Goal: Task Accomplishment & Management: Use online tool/utility

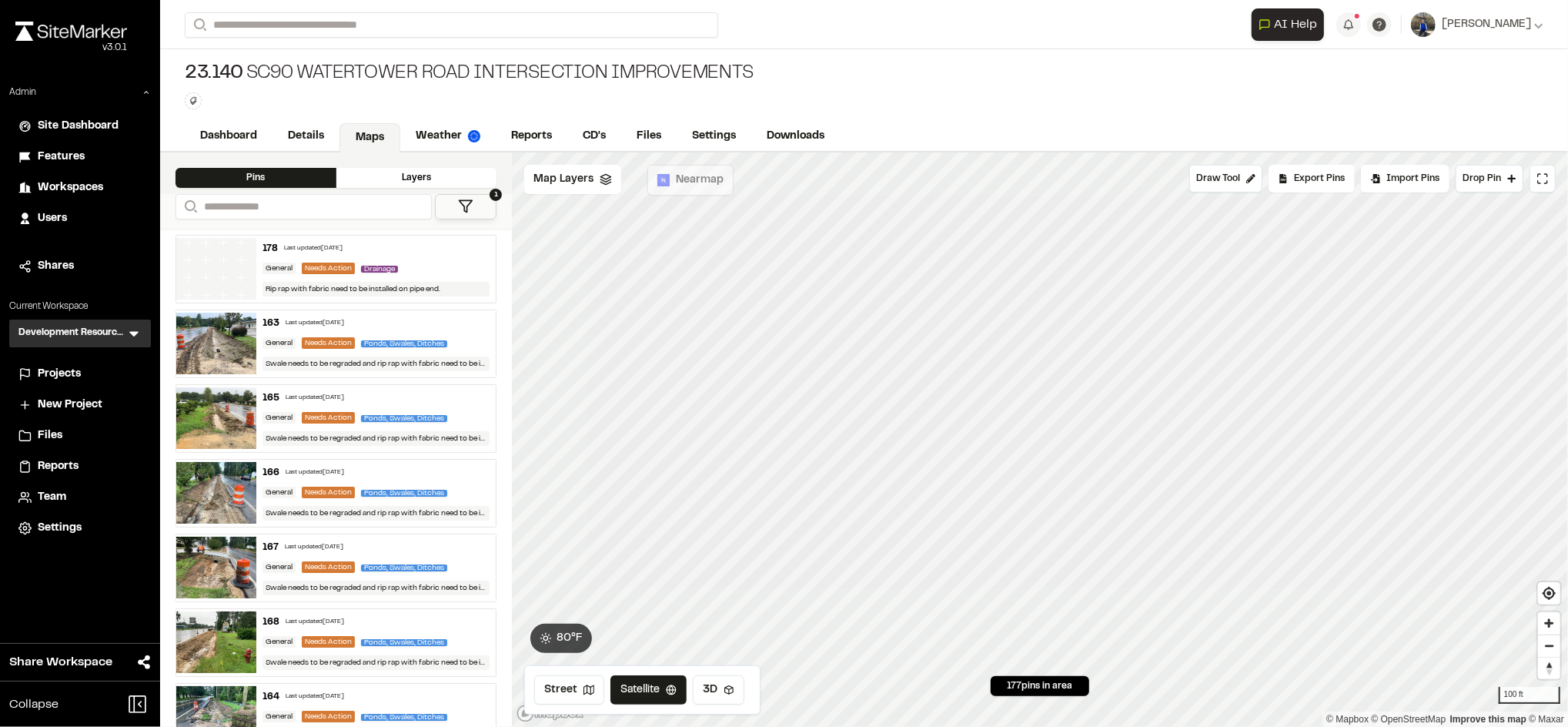
click at [435, 256] on div "178 Last updated Aug 14, 2025 General Needs Action Drainage Rip rap with fabric…" at bounding box center [376, 269] width 240 height 67
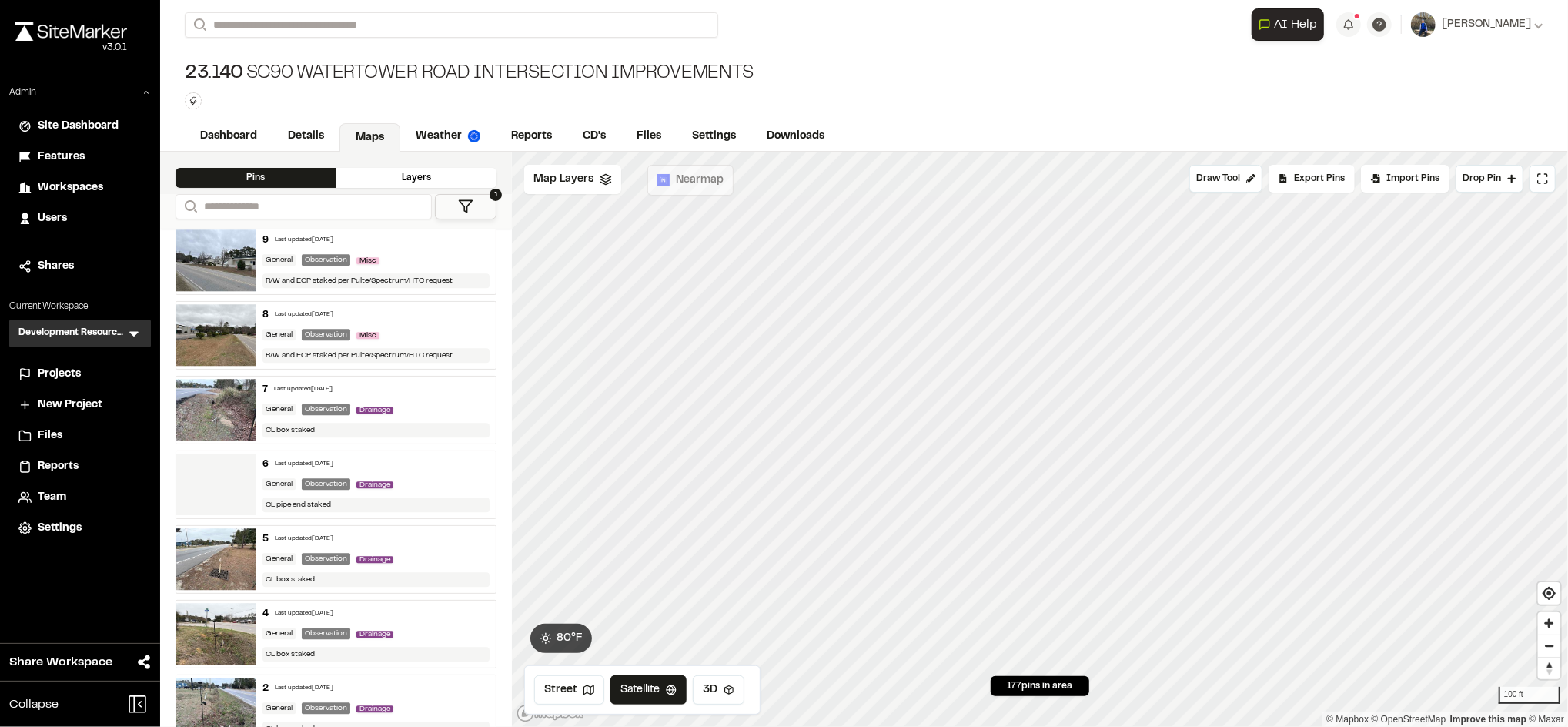
scroll to position [12791, 0]
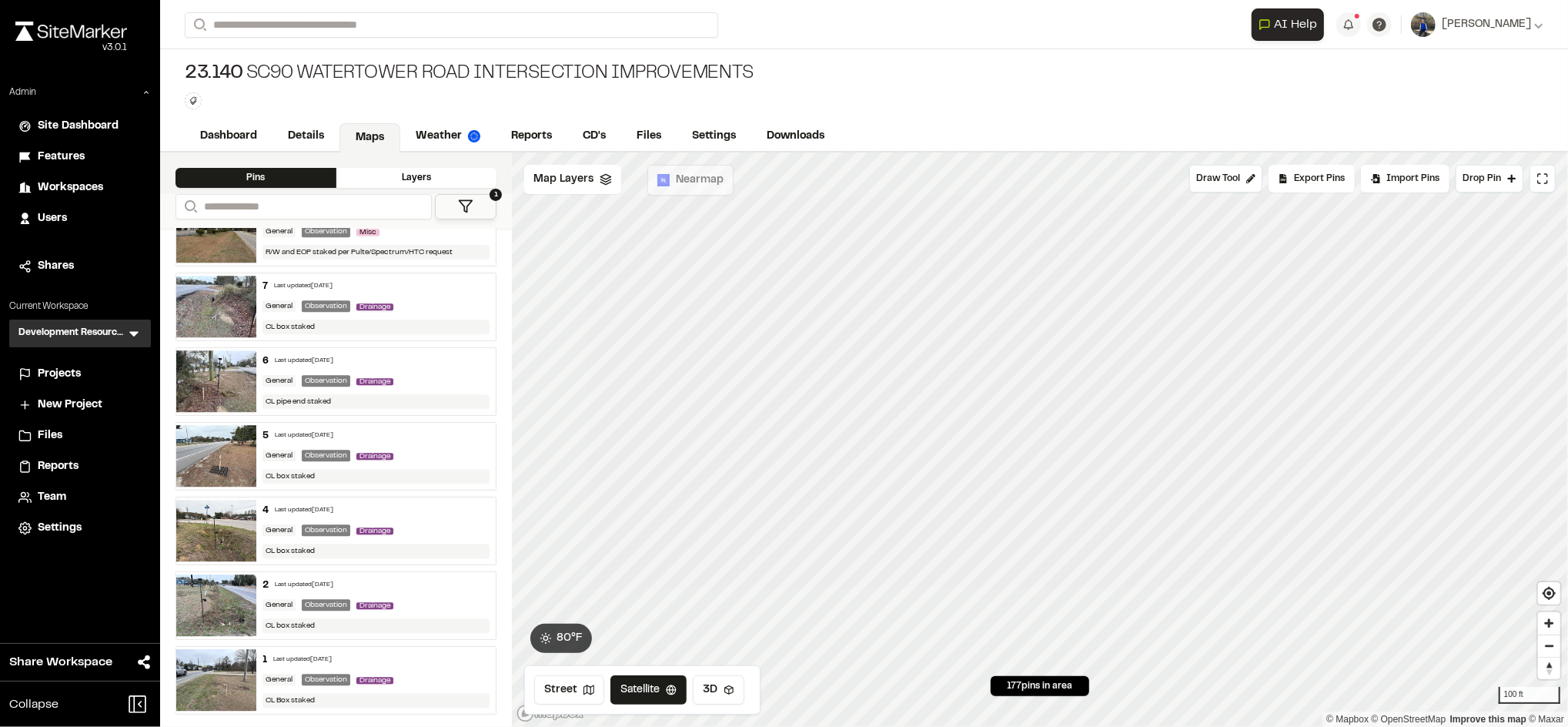
click at [545, 116] on div "23.140 SC90 Watertower Road Intersection Improvements Type Enter or comma to ad…" at bounding box center [864, 85] width 1408 height 72
click at [543, 129] on link "Reports" at bounding box center [532, 138] width 73 height 29
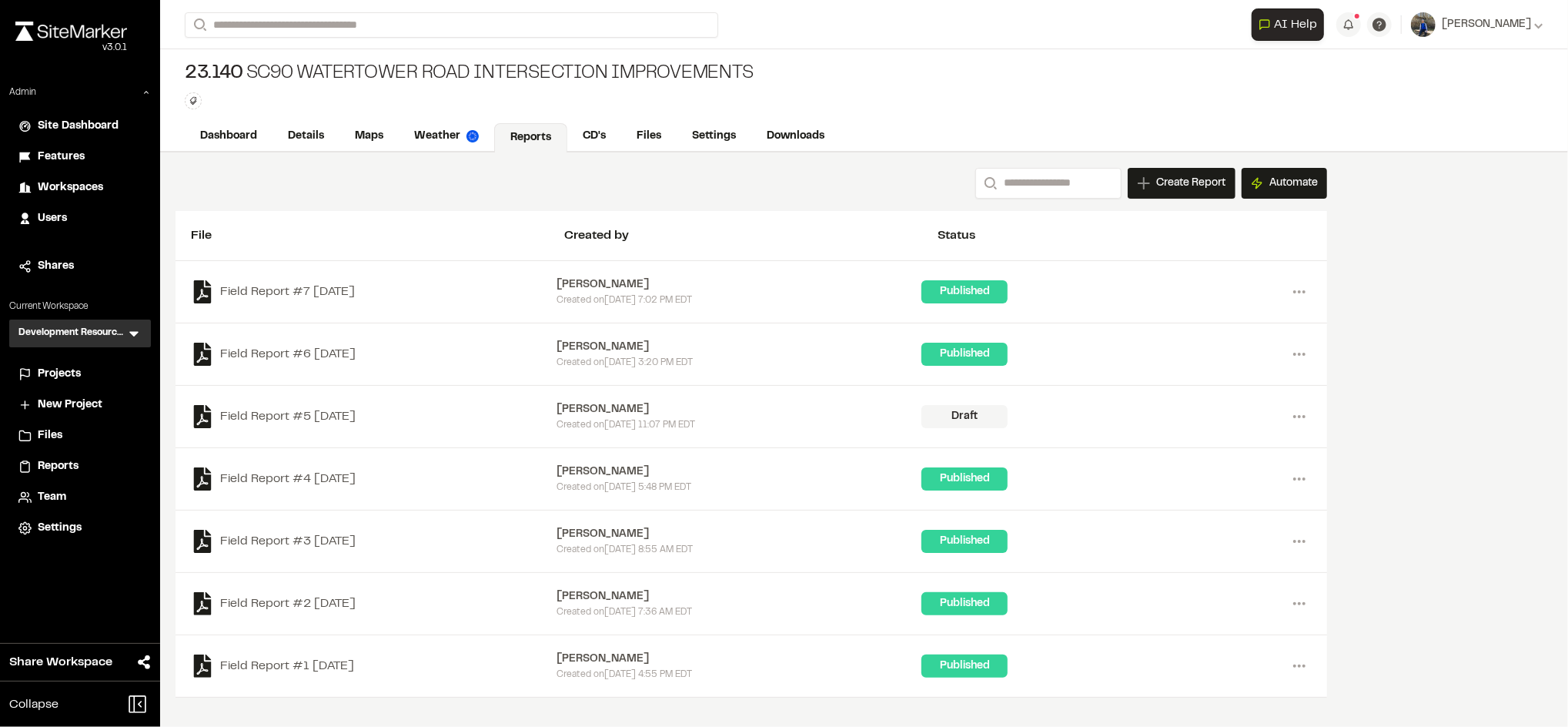
click at [703, 74] on div "23.140 SC90 Watertower Road Intersection Improvements" at bounding box center [469, 73] width 569 height 24
click at [68, 214] on div "Users" at bounding box center [90, 218] width 104 height 17
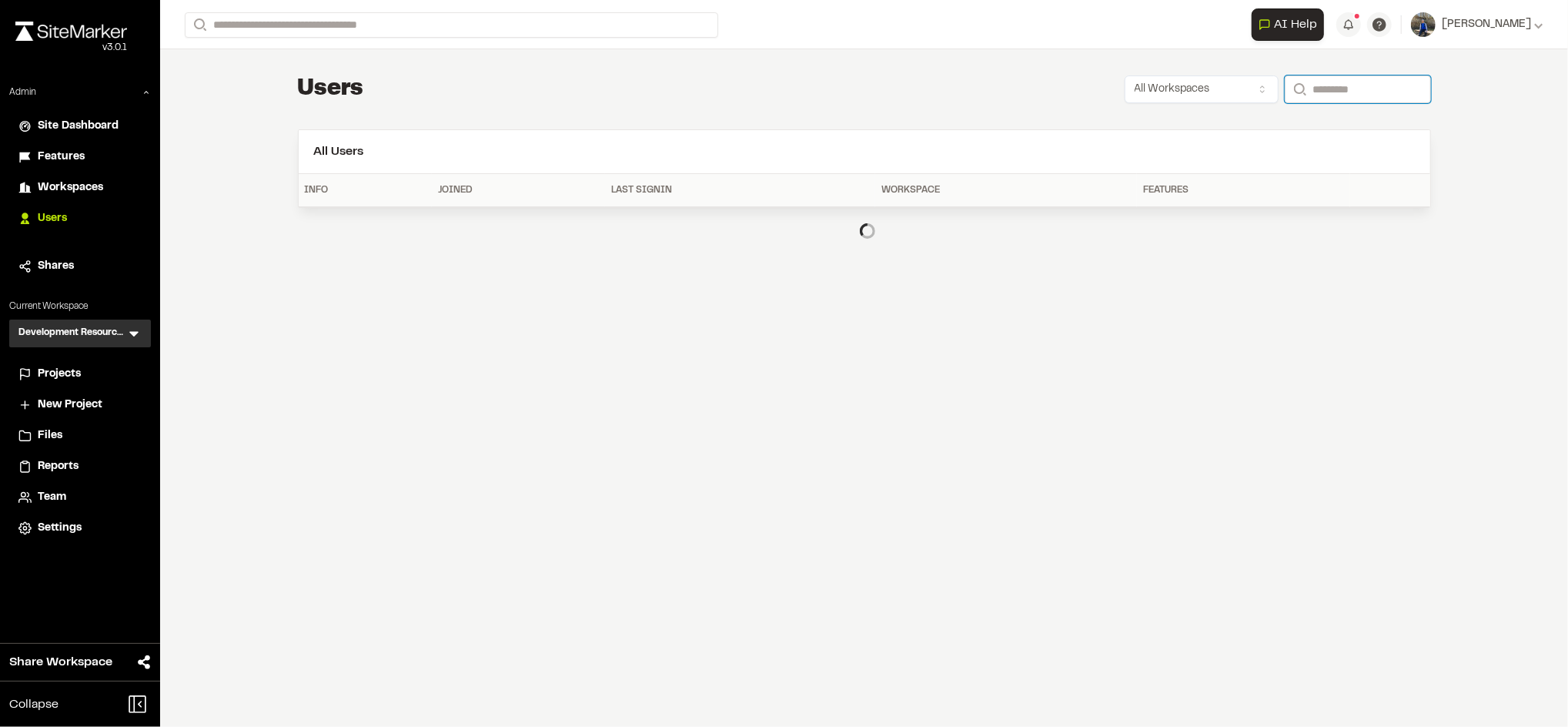
click at [1365, 81] on input "Search" at bounding box center [1358, 89] width 146 height 27
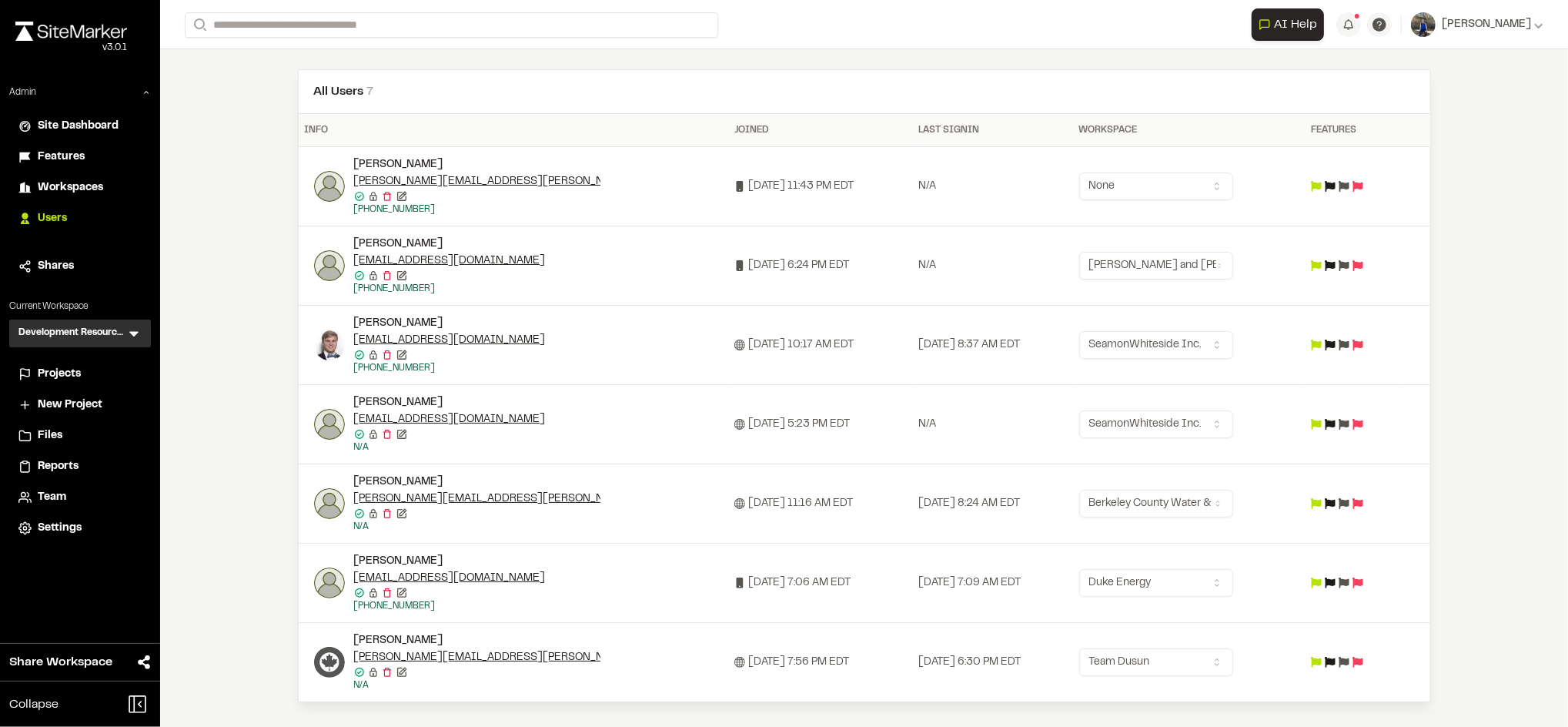
scroll to position [60, 0]
type input "******"
click at [320, 660] on img at bounding box center [329, 662] width 30 height 30
click at [687, 588] on div at bounding box center [784, 363] width 1568 height 727
drag, startPoint x: 492, startPoint y: 657, endPoint x: 343, endPoint y: 659, distance: 149.0
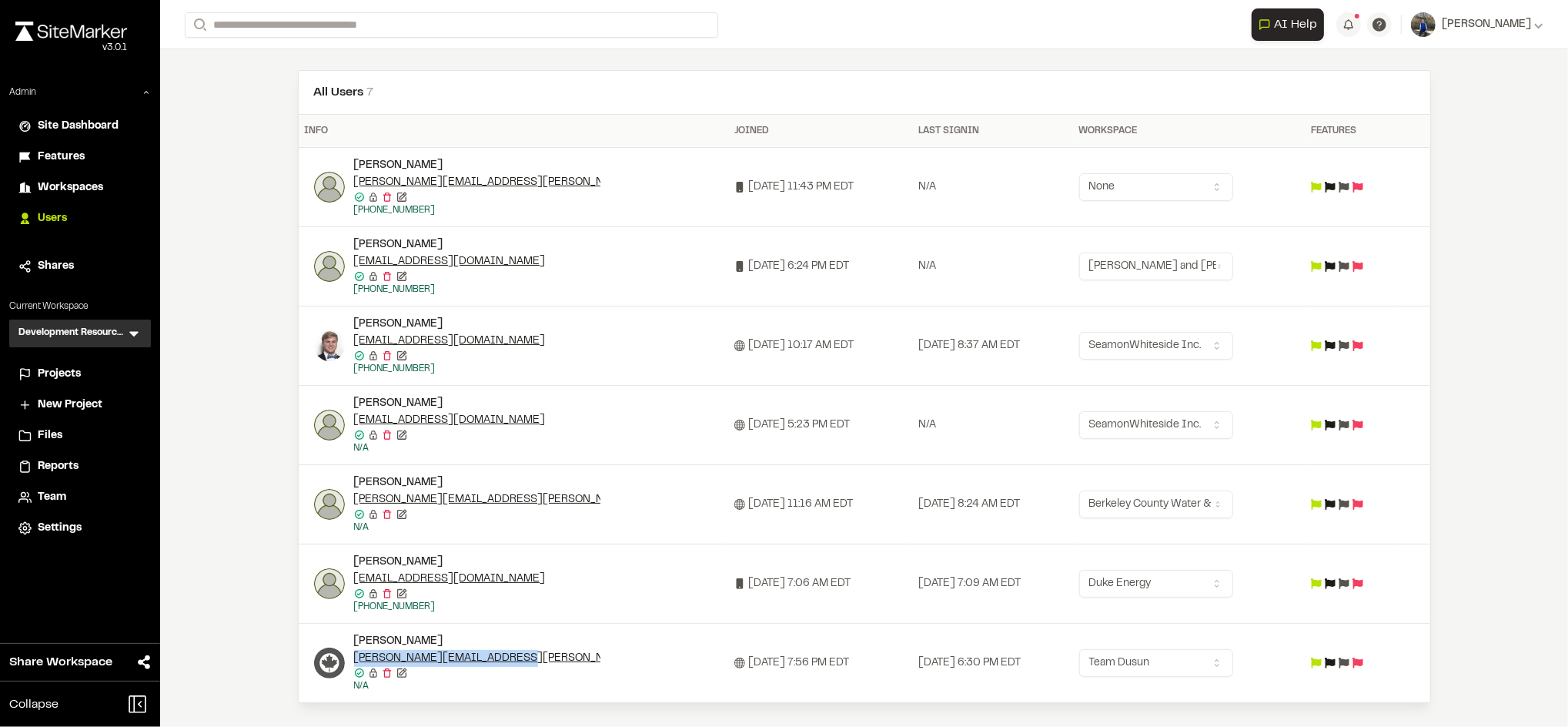
click at [343, 659] on div "Robert Laing robert.john.laing@gmail.com Email confirmed Email confirmed Destro…" at bounding box center [519, 662] width 409 height 60
copy link "robert.john.laing@gmail.com"
click at [300, 606] on td "Robert kasko robbiekasko@gmail.com Email confirmed Email confirmed Destroy user…" at bounding box center [514, 583] width 431 height 79
click at [322, 657] on img at bounding box center [329, 662] width 30 height 30
click at [619, 665] on div at bounding box center [784, 363] width 1568 height 727
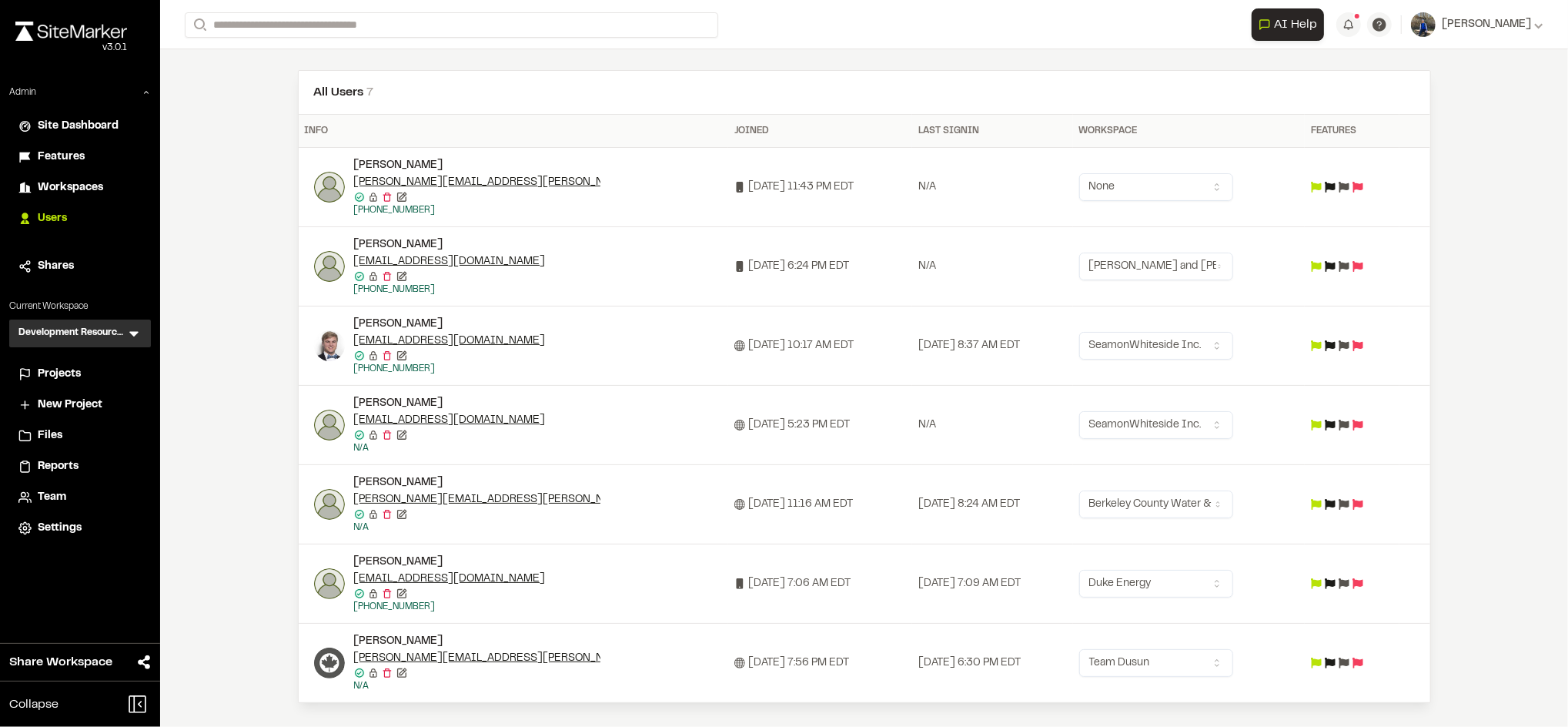
click at [317, 667] on img at bounding box center [329, 662] width 30 height 30
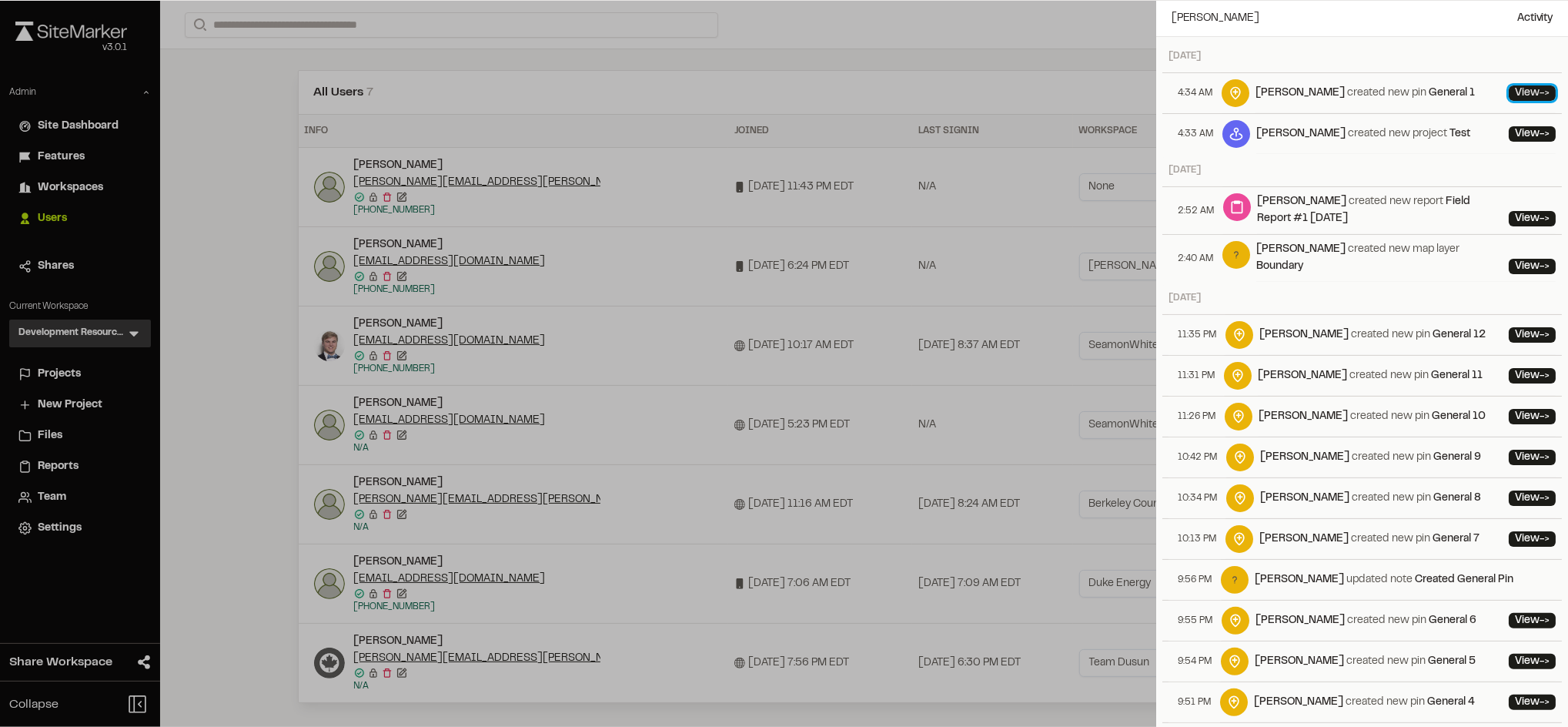
click at [1509, 92] on link "View ->" at bounding box center [1533, 93] width 47 height 16
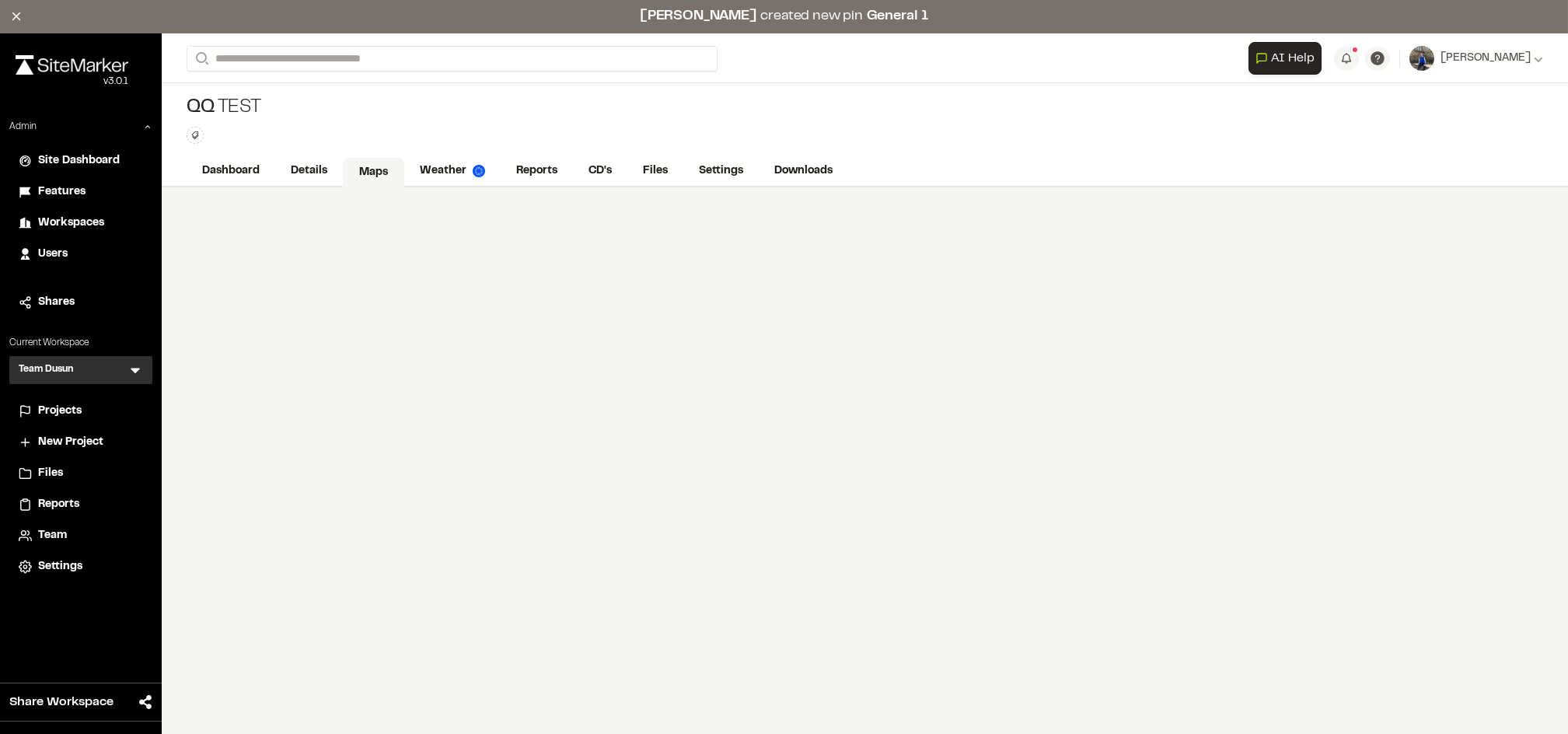
click at [362, 175] on link "Maps" at bounding box center [373, 173] width 61 height 30
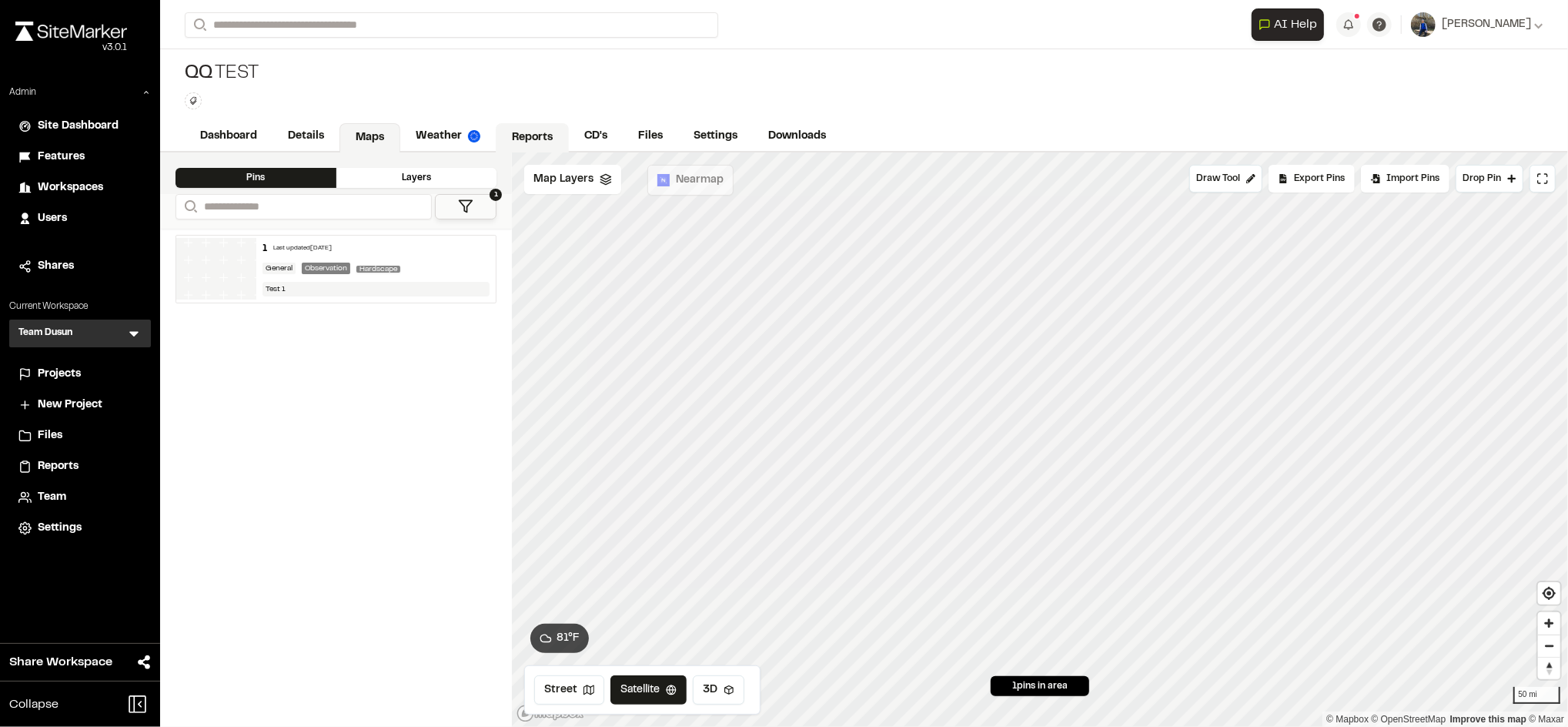
click at [503, 138] on link "Reports" at bounding box center [532, 138] width 73 height 29
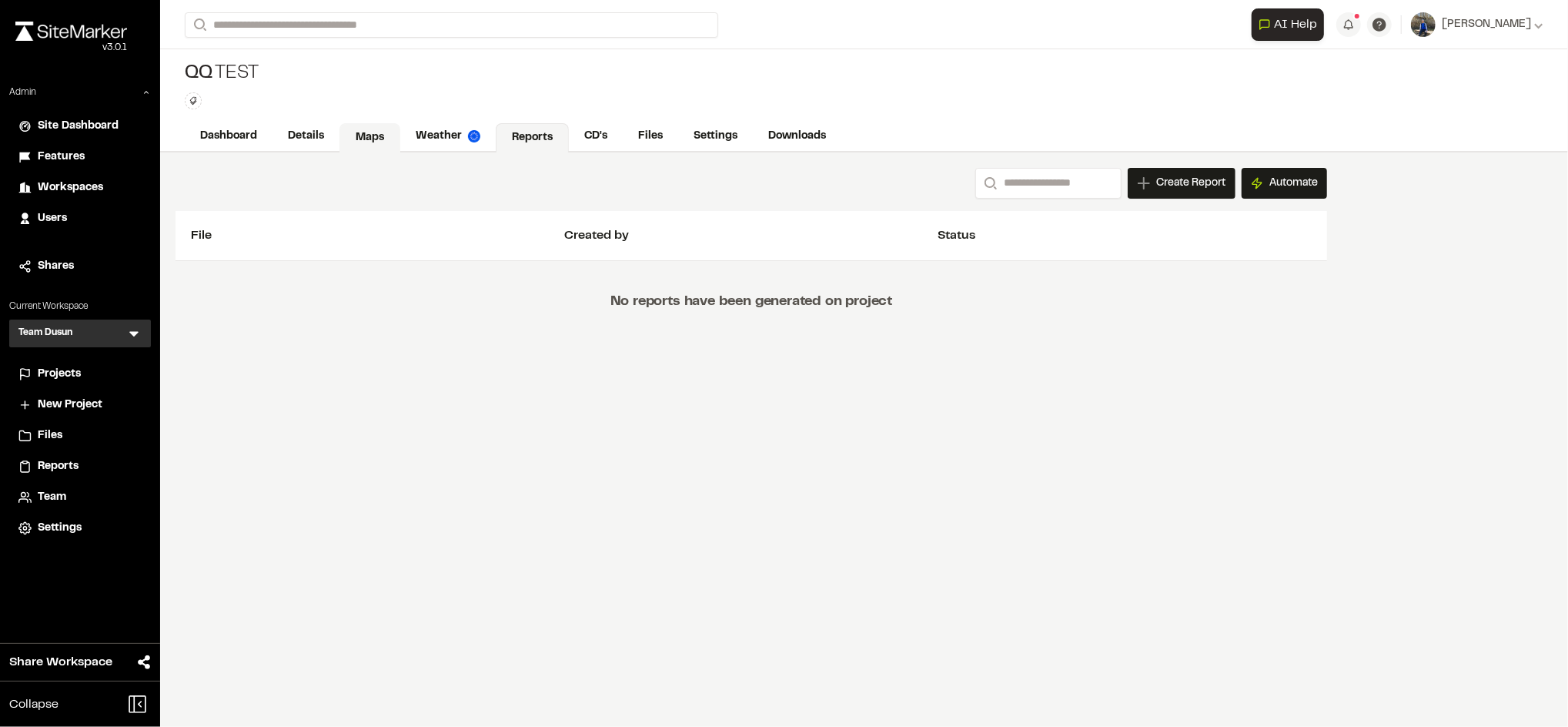
click at [381, 143] on link "Maps" at bounding box center [370, 138] width 61 height 29
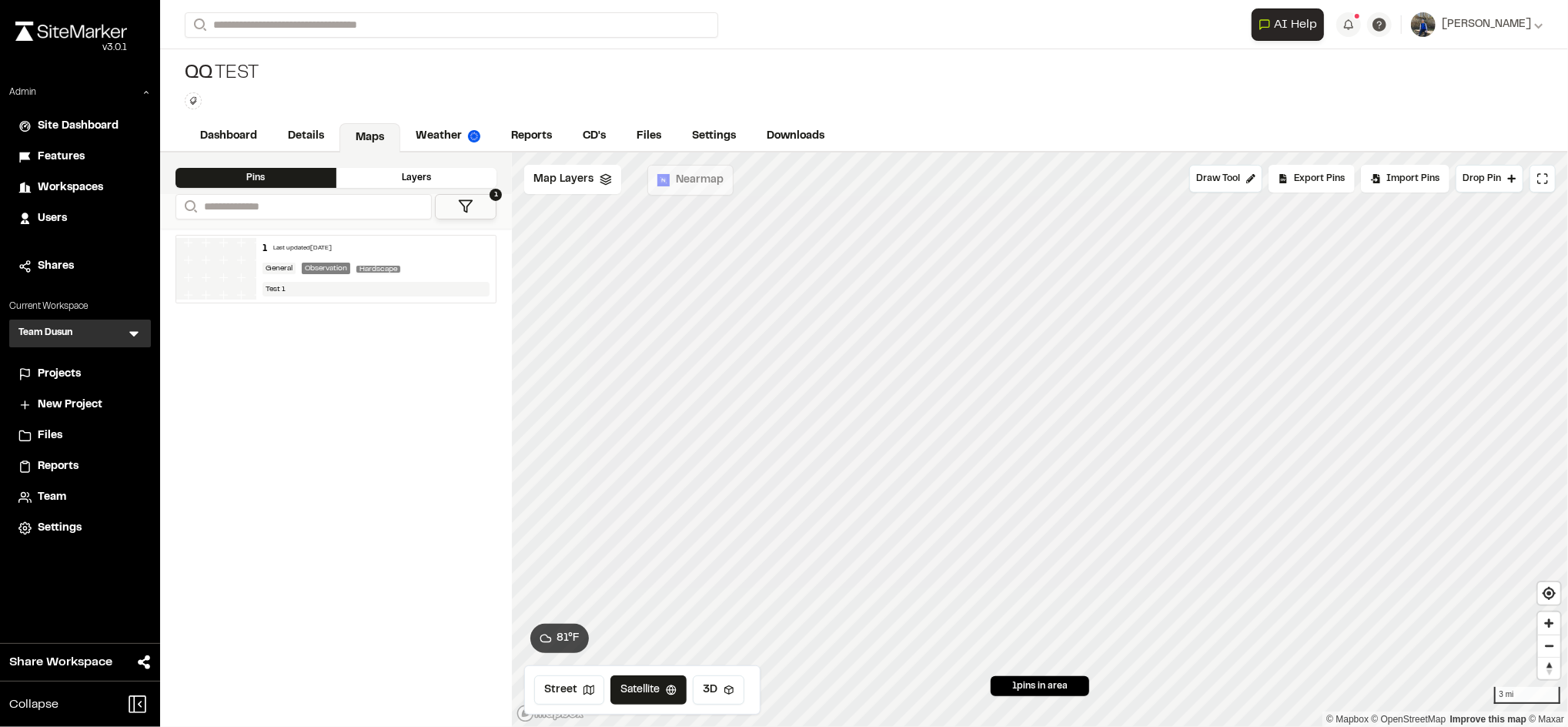
click at [791, 47] on div "**********" at bounding box center [864, 24] width 1359 height 49
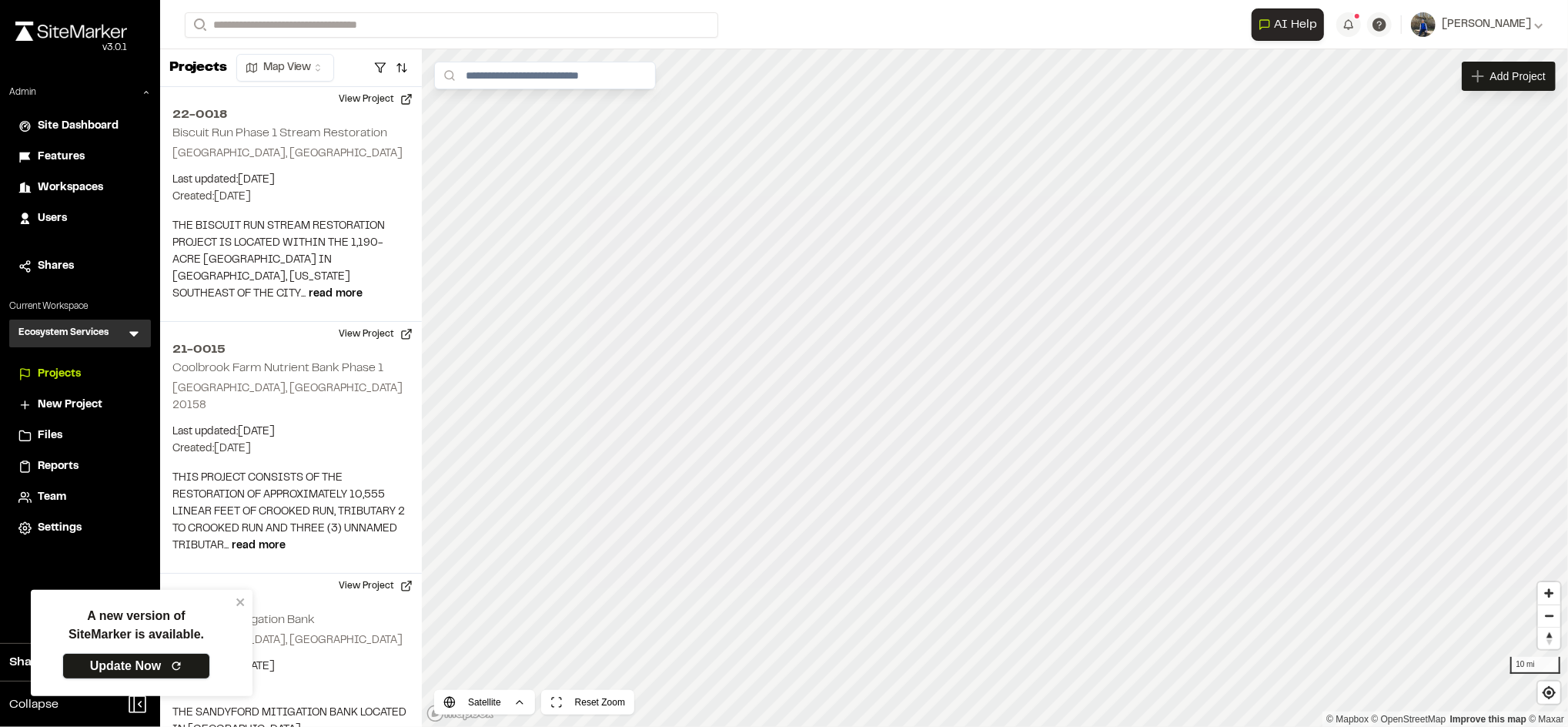
click at [124, 661] on link "Update Now" at bounding box center [136, 665] width 148 height 26
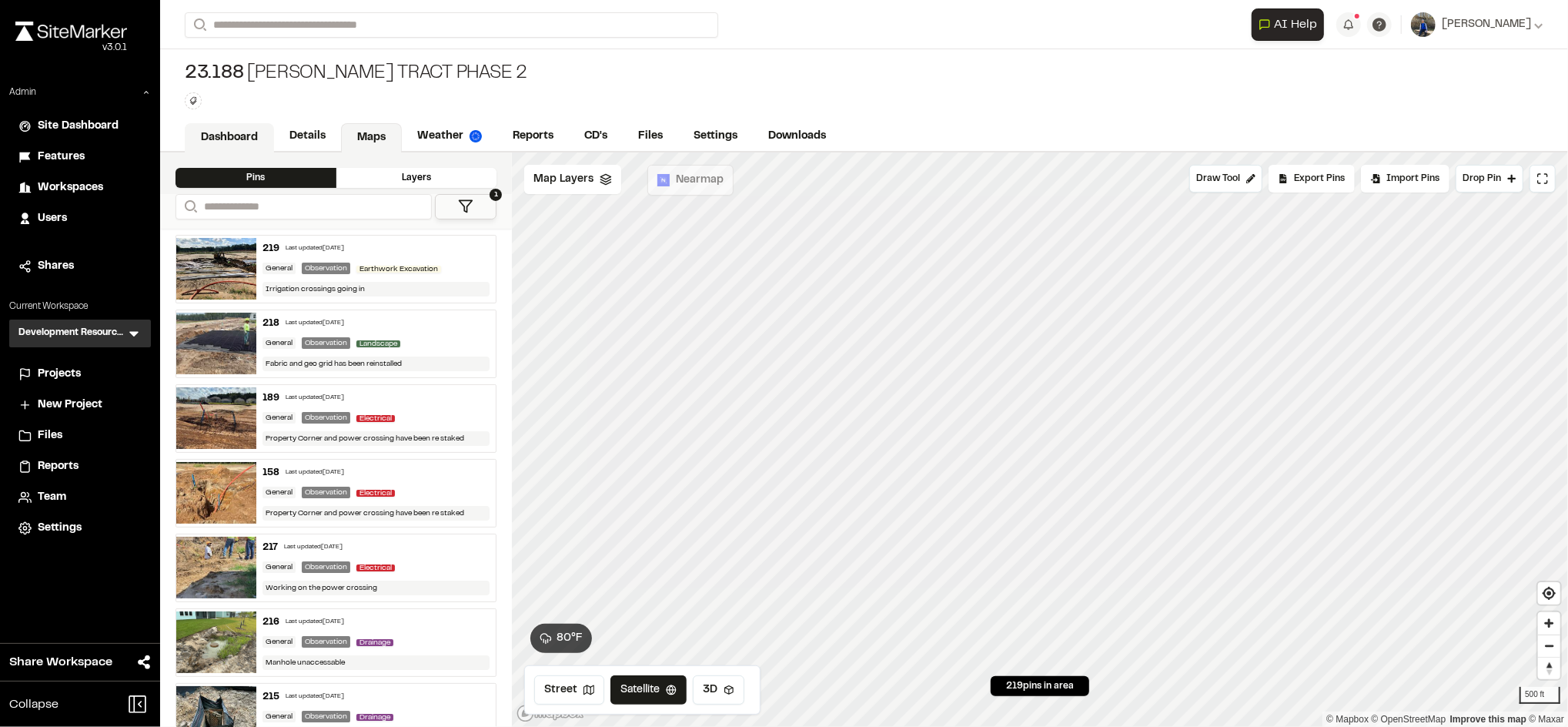
click at [261, 142] on link "Dashboard" at bounding box center [229, 138] width 89 height 29
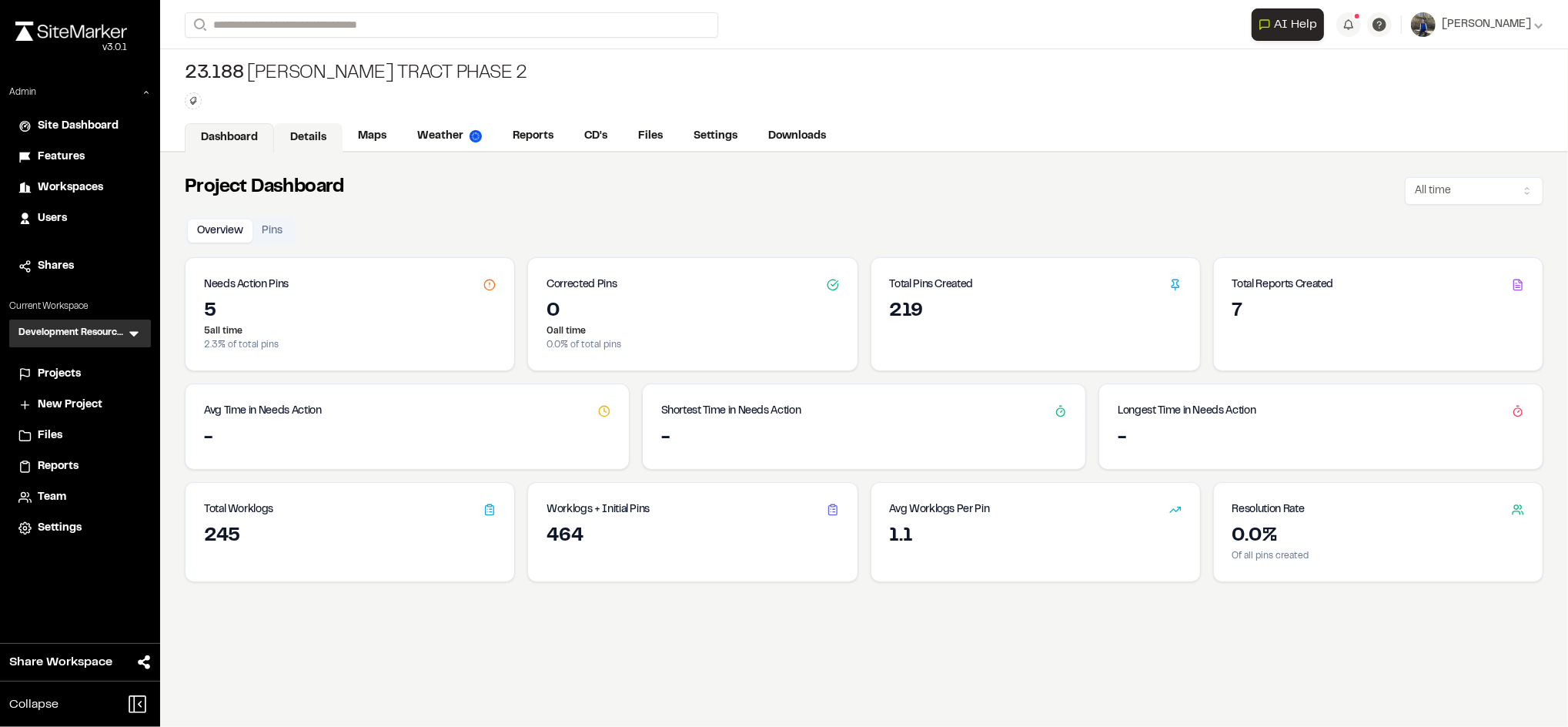
click at [306, 129] on link "Details" at bounding box center [308, 138] width 69 height 29
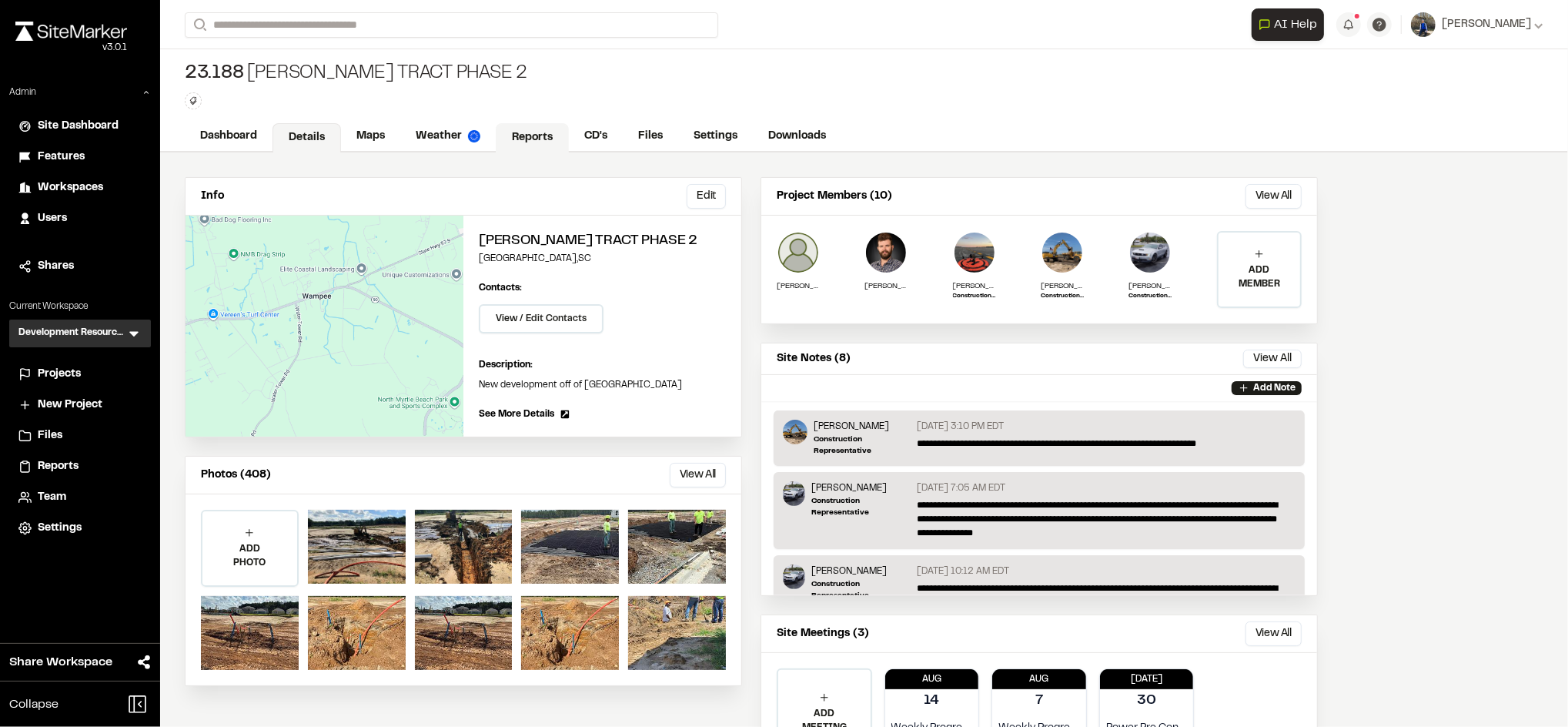
click at [497, 131] on link "Reports" at bounding box center [532, 138] width 73 height 29
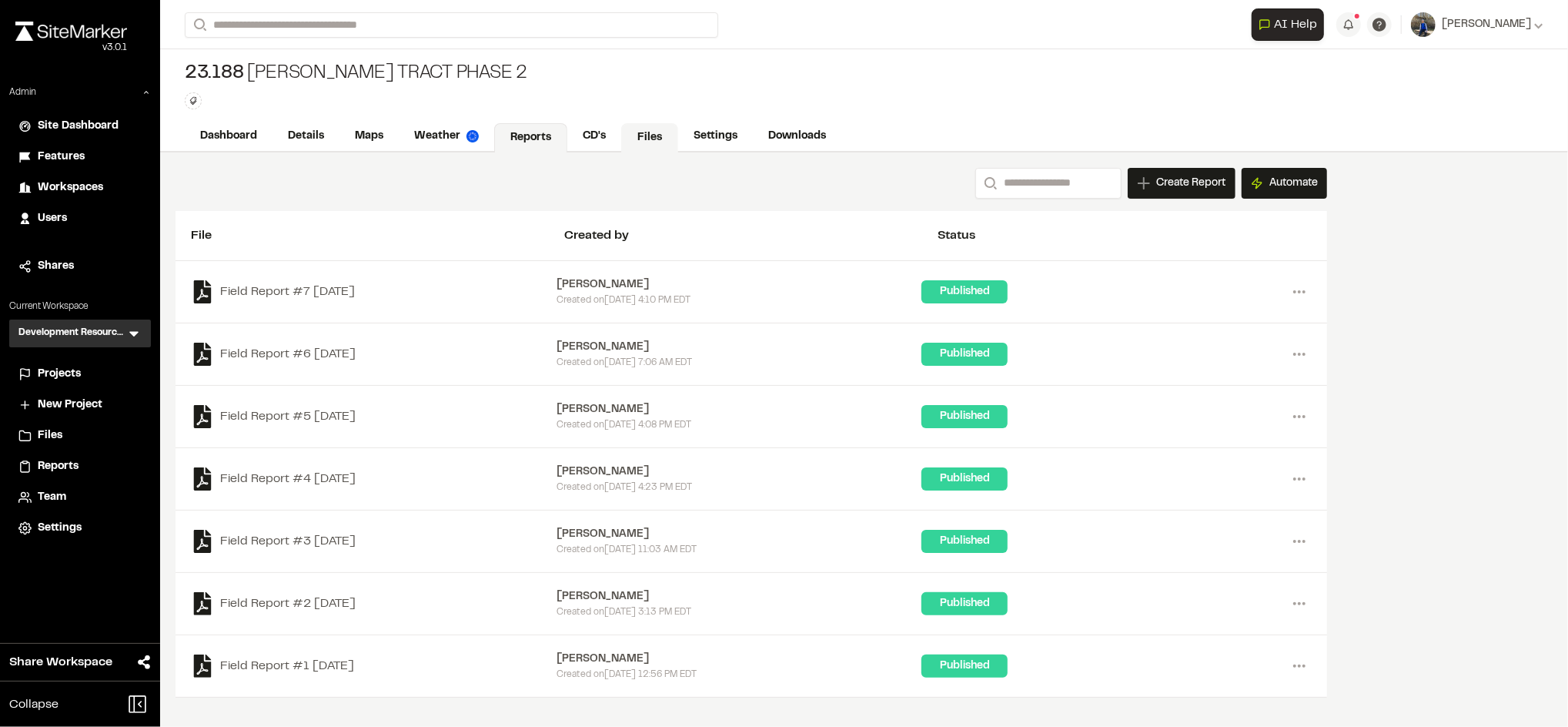
click at [641, 141] on link "Files" at bounding box center [650, 138] width 57 height 29
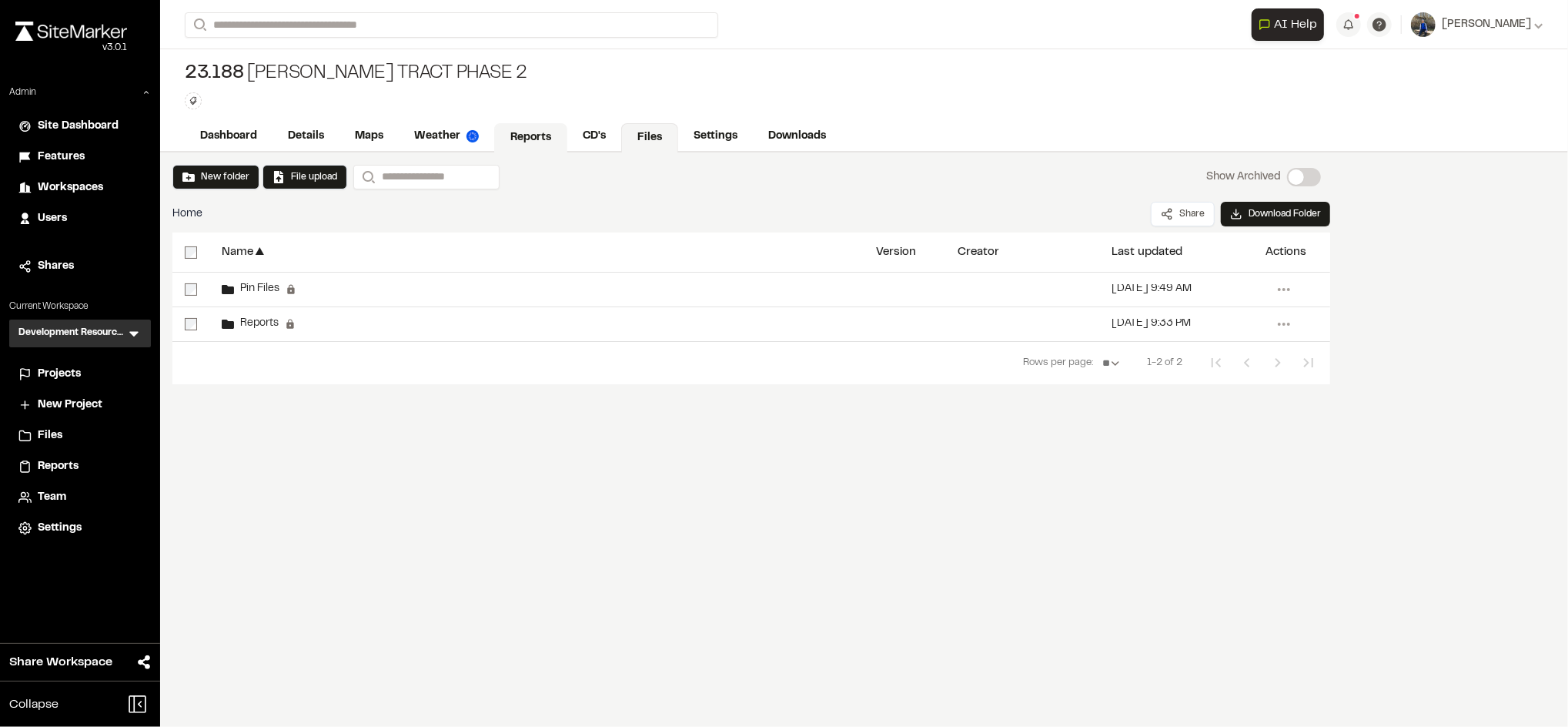
click at [536, 142] on link "Reports" at bounding box center [530, 138] width 73 height 29
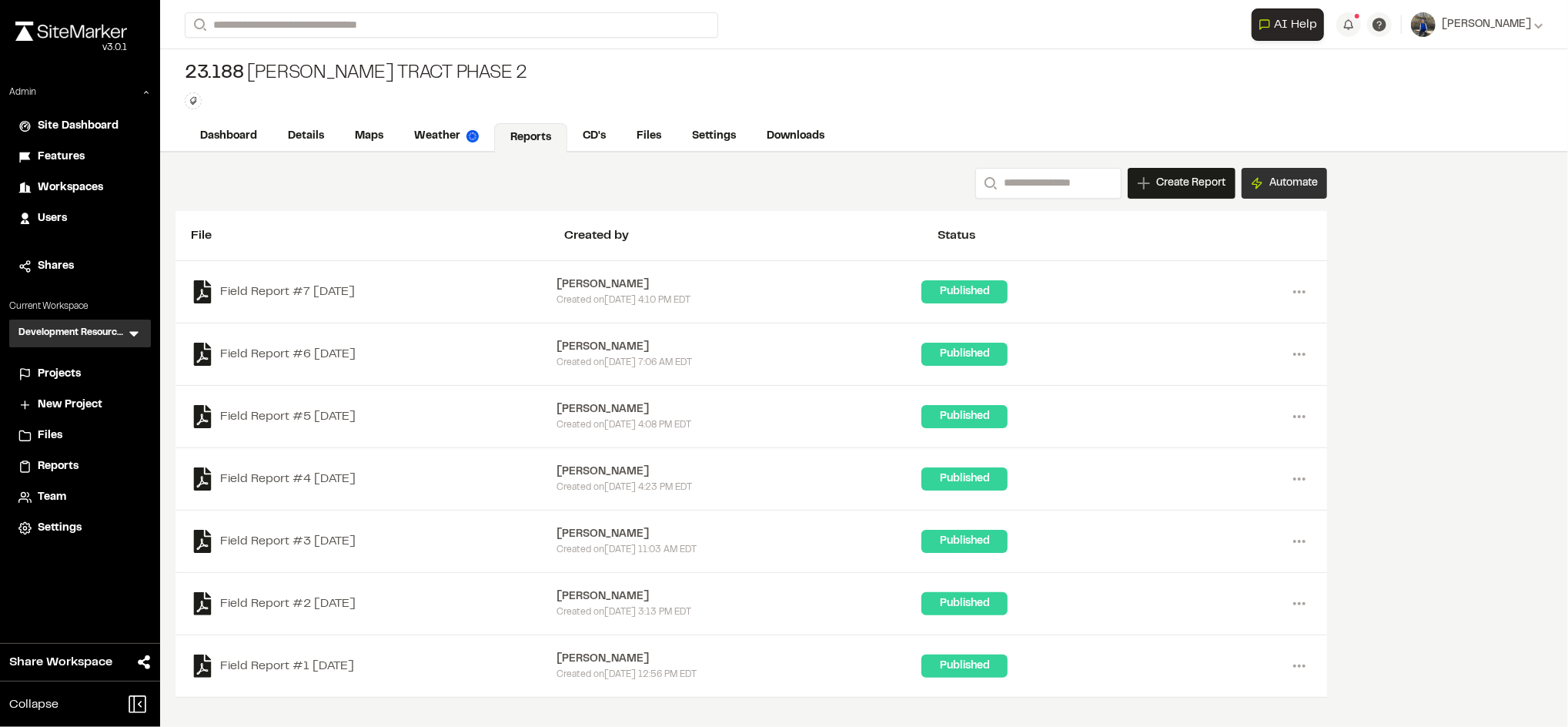
click at [1275, 188] on button "Automate" at bounding box center [1284, 182] width 85 height 30
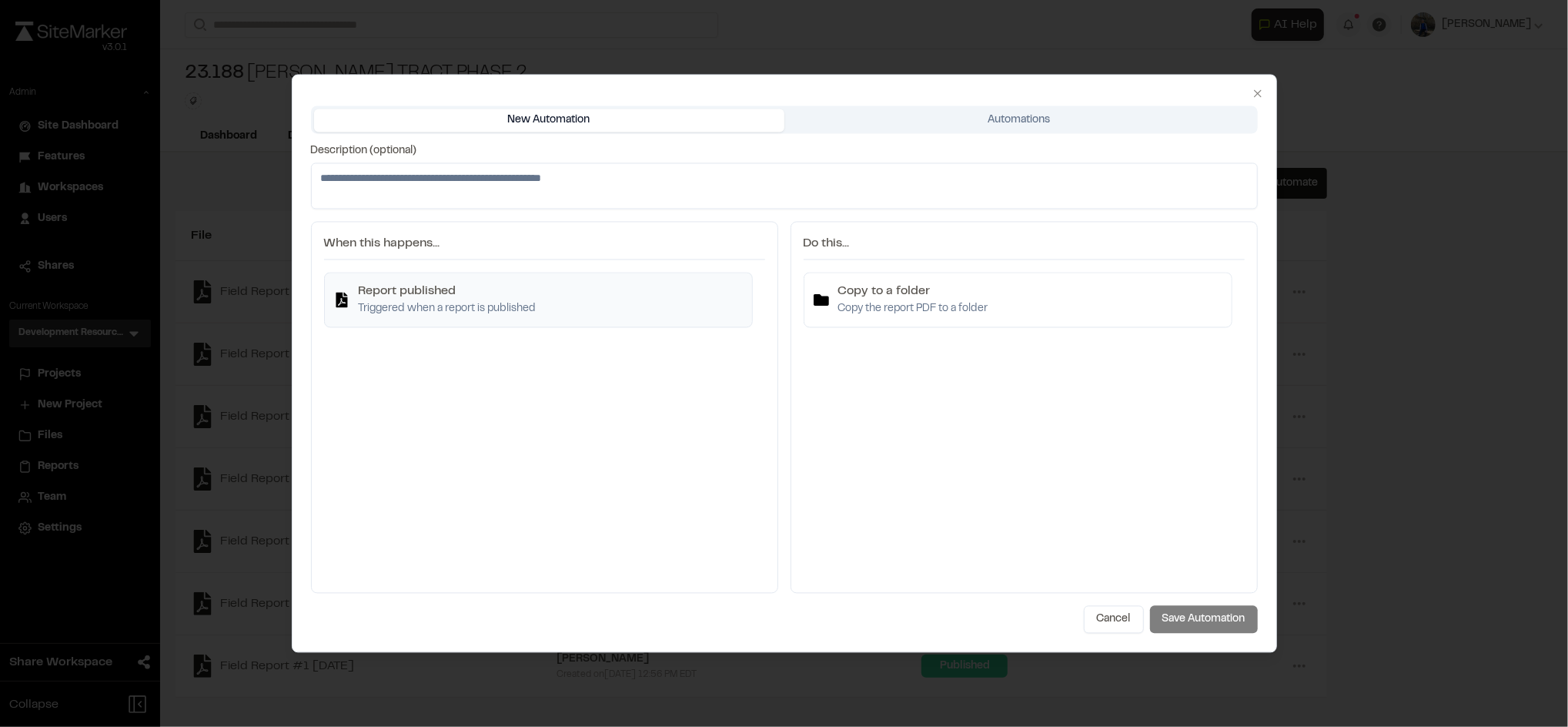
click at [479, 314] on p "Triggered when a report is published" at bounding box center [448, 309] width 178 height 17
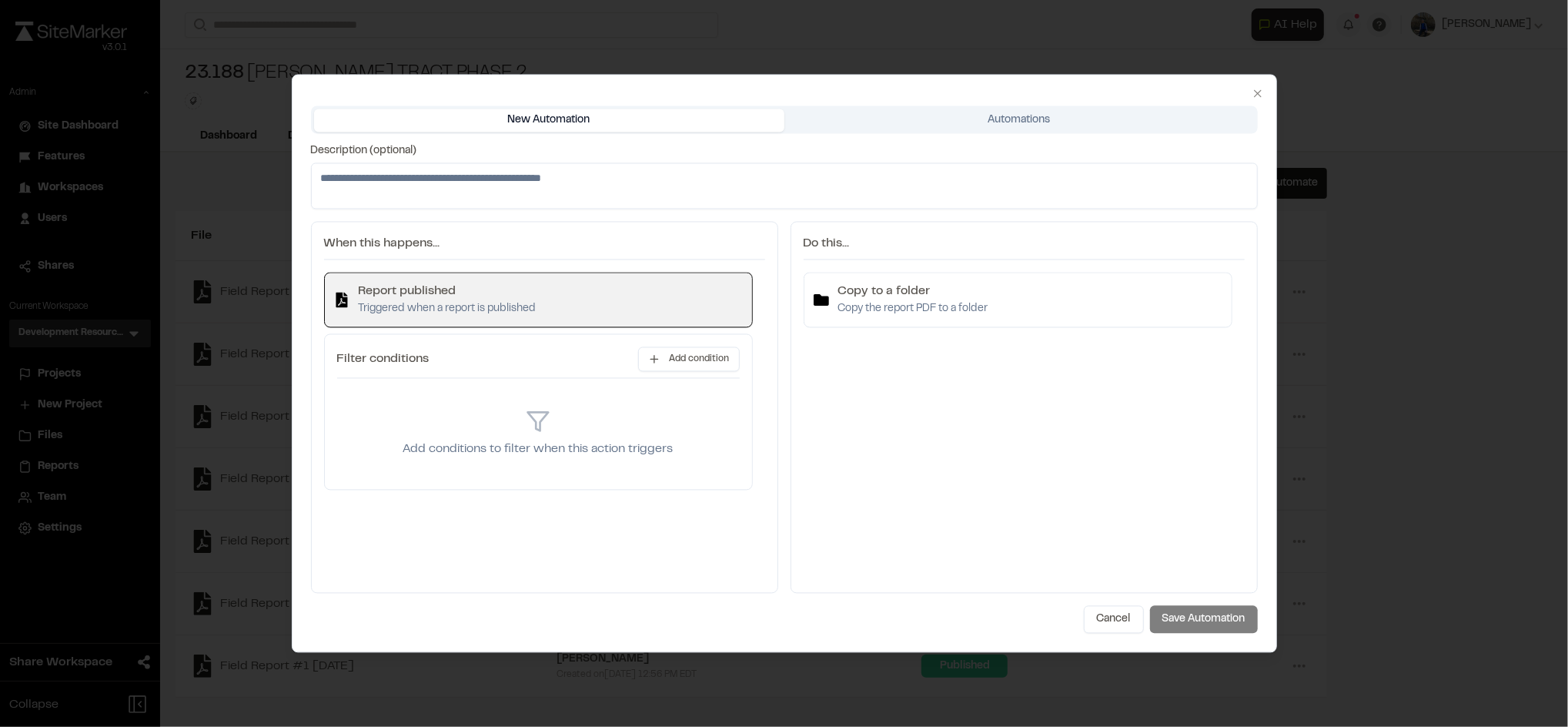
click at [749, 453] on div "Filter conditions Add condition Add conditions to filter when this action trigg…" at bounding box center [538, 412] width 429 height 157
click at [694, 287] on div "Report published Triggered when a report is published" at bounding box center [538, 300] width 409 height 35
click at [757, 342] on div "Report published Triggered when a report is published Filter conditions Add con…" at bounding box center [544, 426] width 441 height 308
click at [883, 315] on p "Copy the report PDF to a folder" at bounding box center [913, 309] width 150 height 17
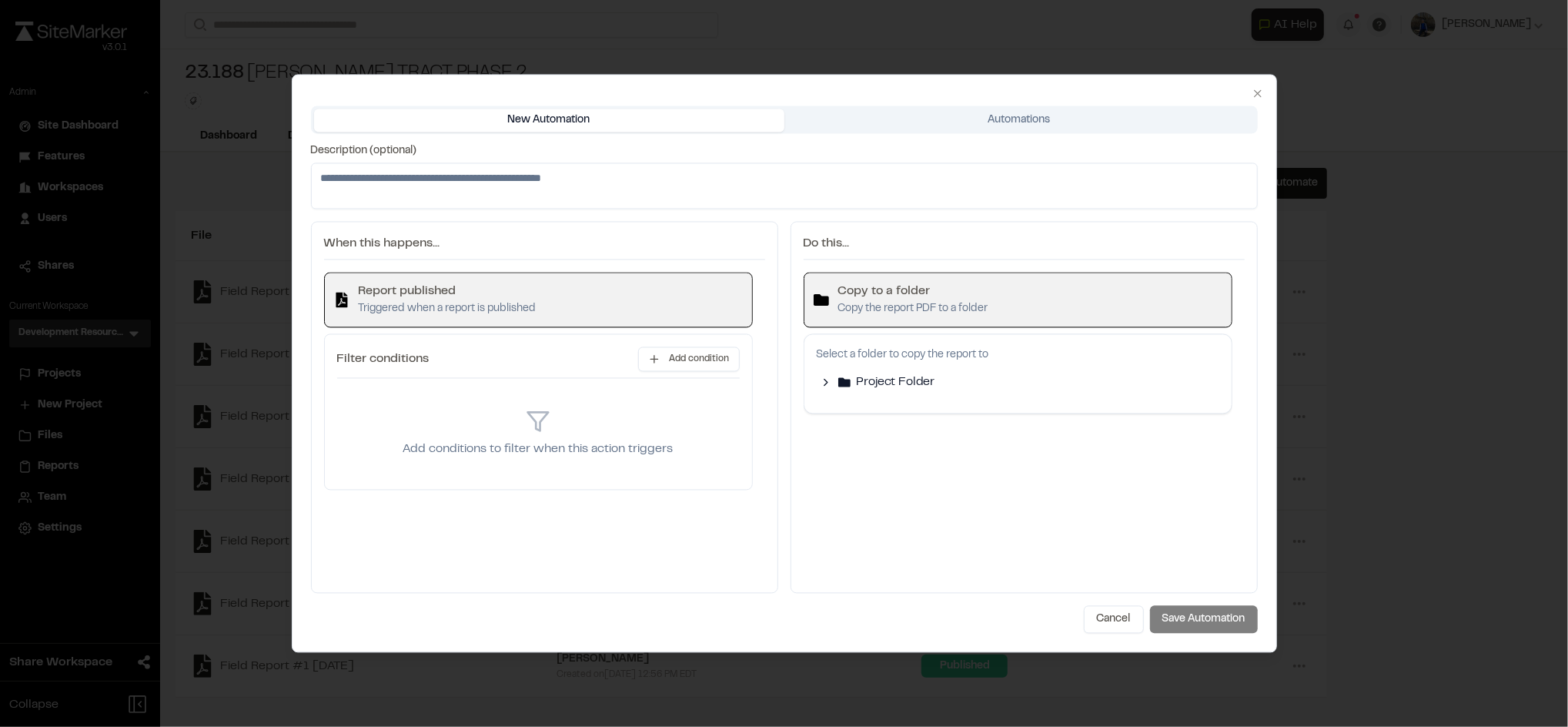
click at [894, 276] on div "Copy to a folder Copy the report PDF to a folder" at bounding box center [1018, 299] width 429 height 56
click at [655, 308] on div "Report published Triggered when a report is published" at bounding box center [538, 300] width 409 height 35
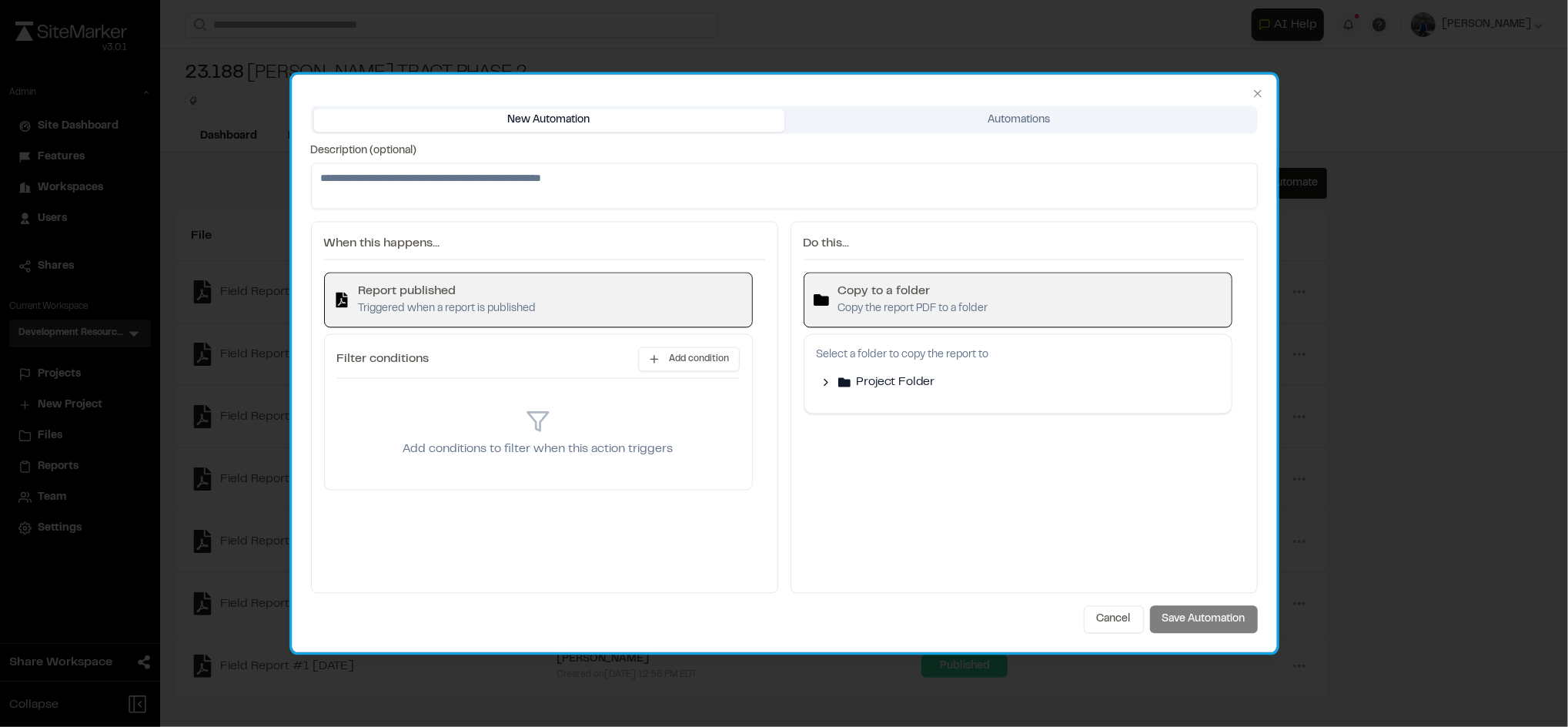
click at [1250, 86] on div "New Automation Automations Description (optional) When this happens... Report p…" at bounding box center [784, 363] width 986 height 578
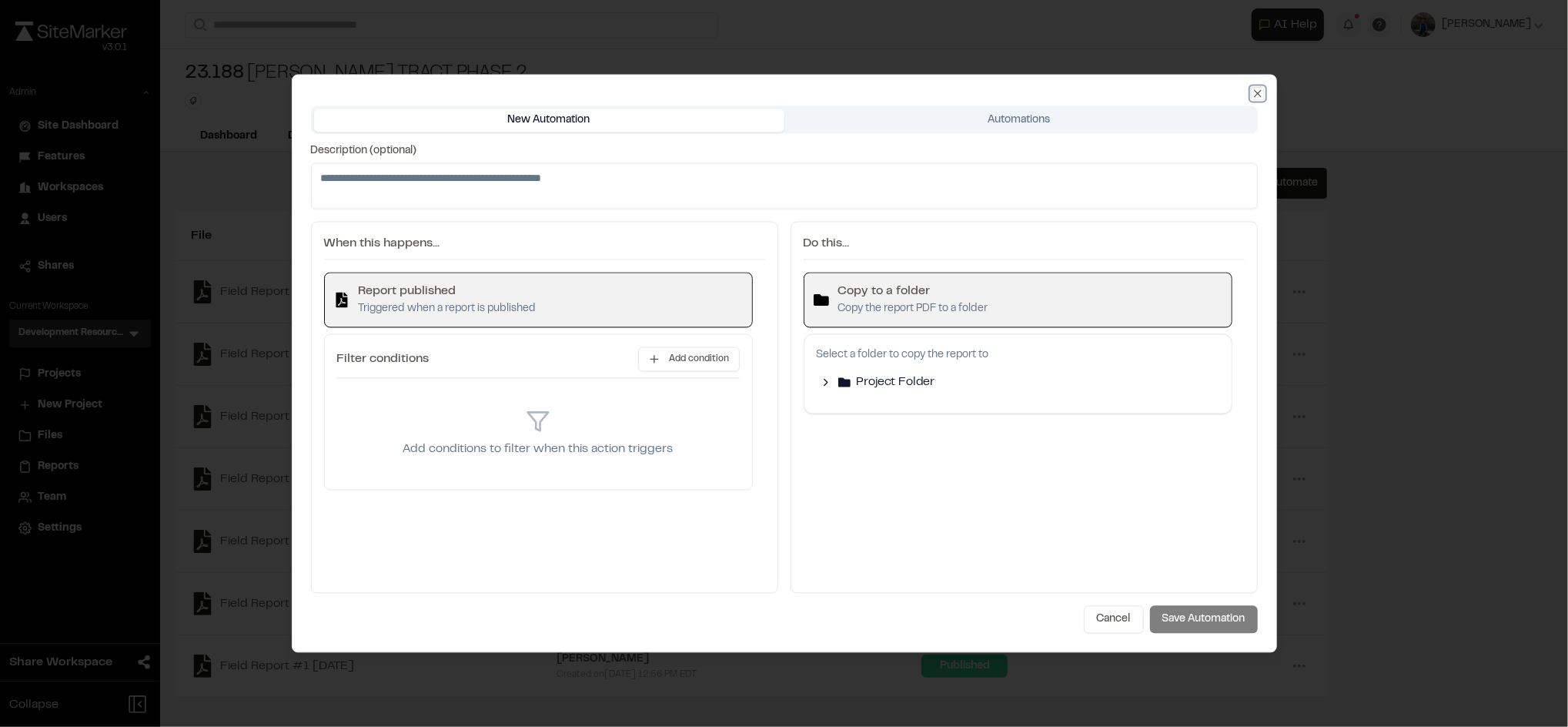
click at [1255, 96] on icon "button" at bounding box center [1257, 93] width 7 height 7
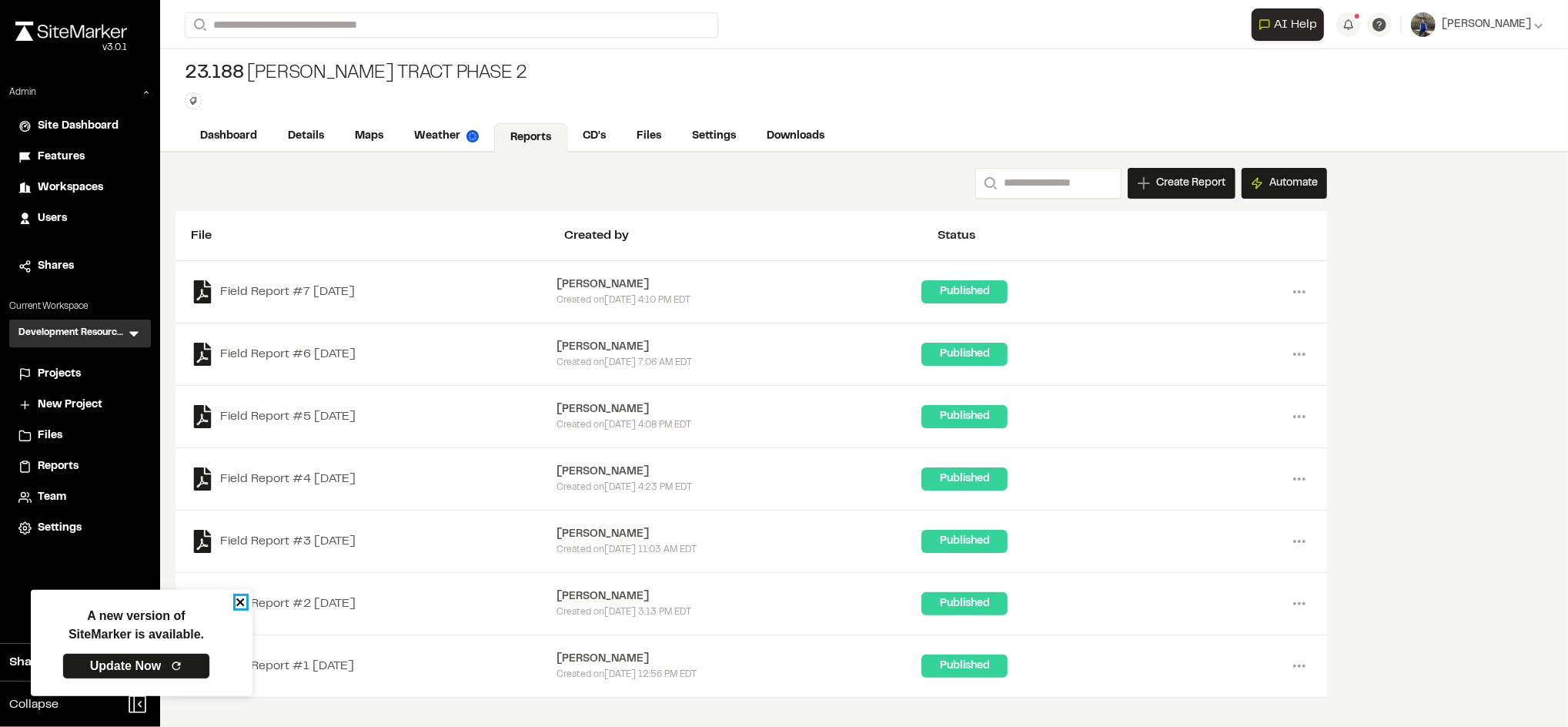
click at [244, 602] on icon "close" at bounding box center [241, 602] width 11 height 13
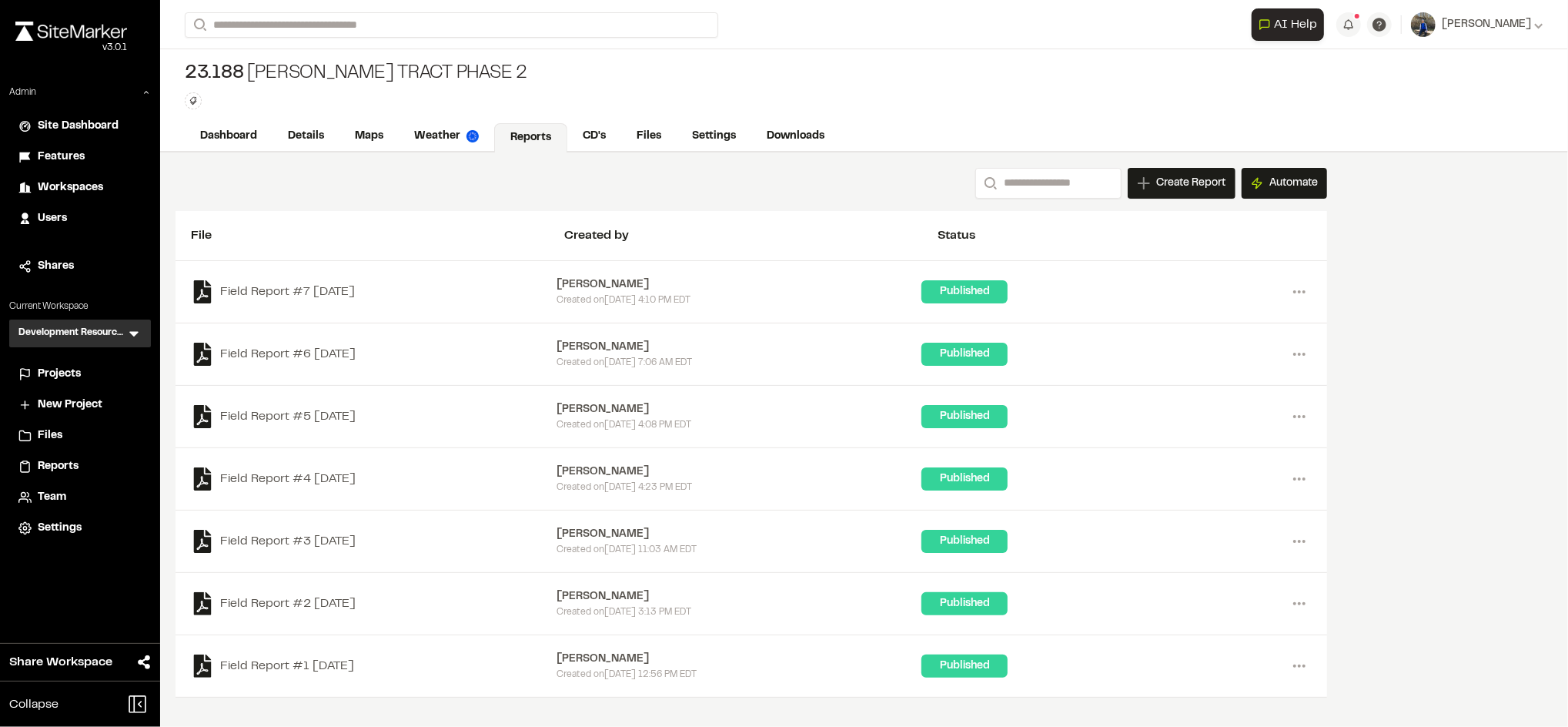
click at [133, 335] on icon at bounding box center [133, 335] width 9 height 6
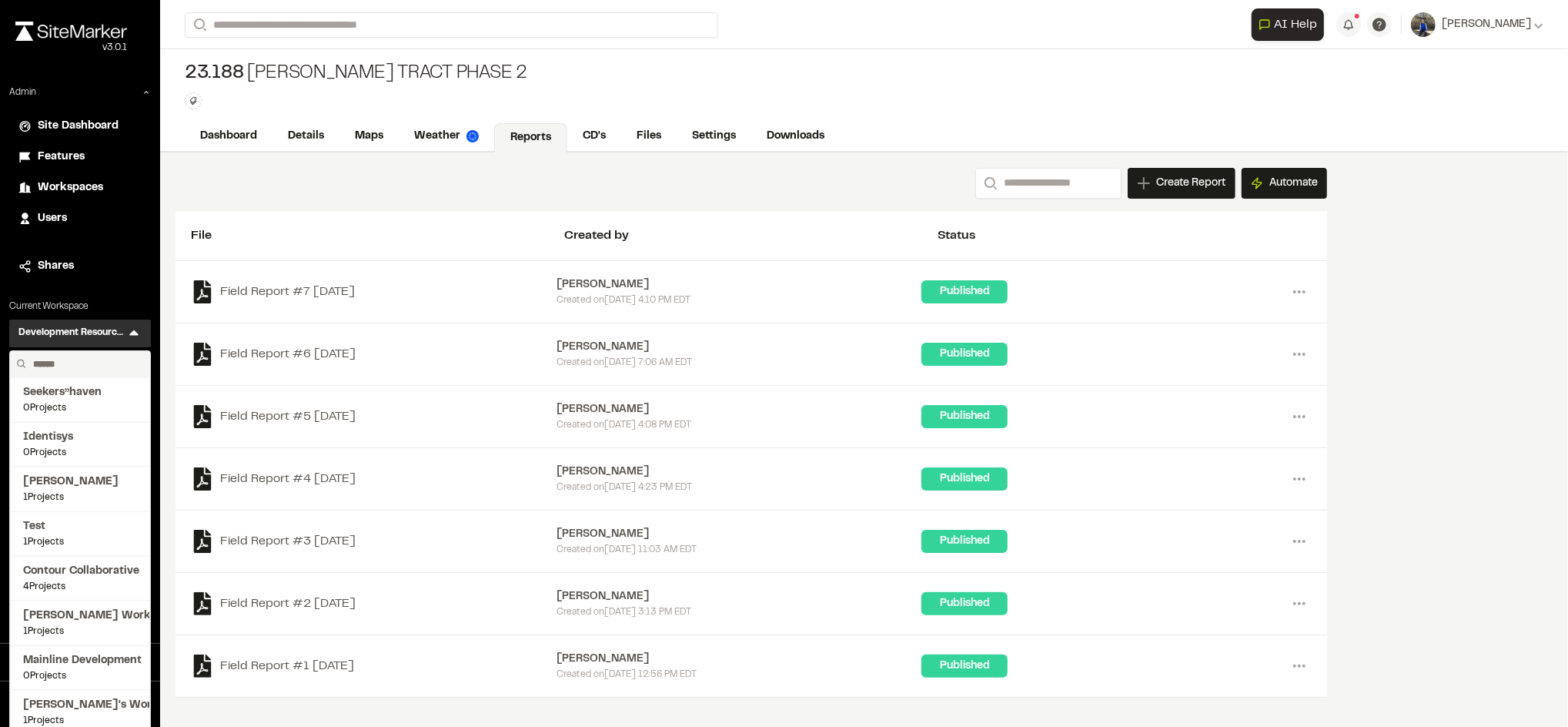
click at [101, 362] on input "text" at bounding box center [86, 364] width 117 height 26
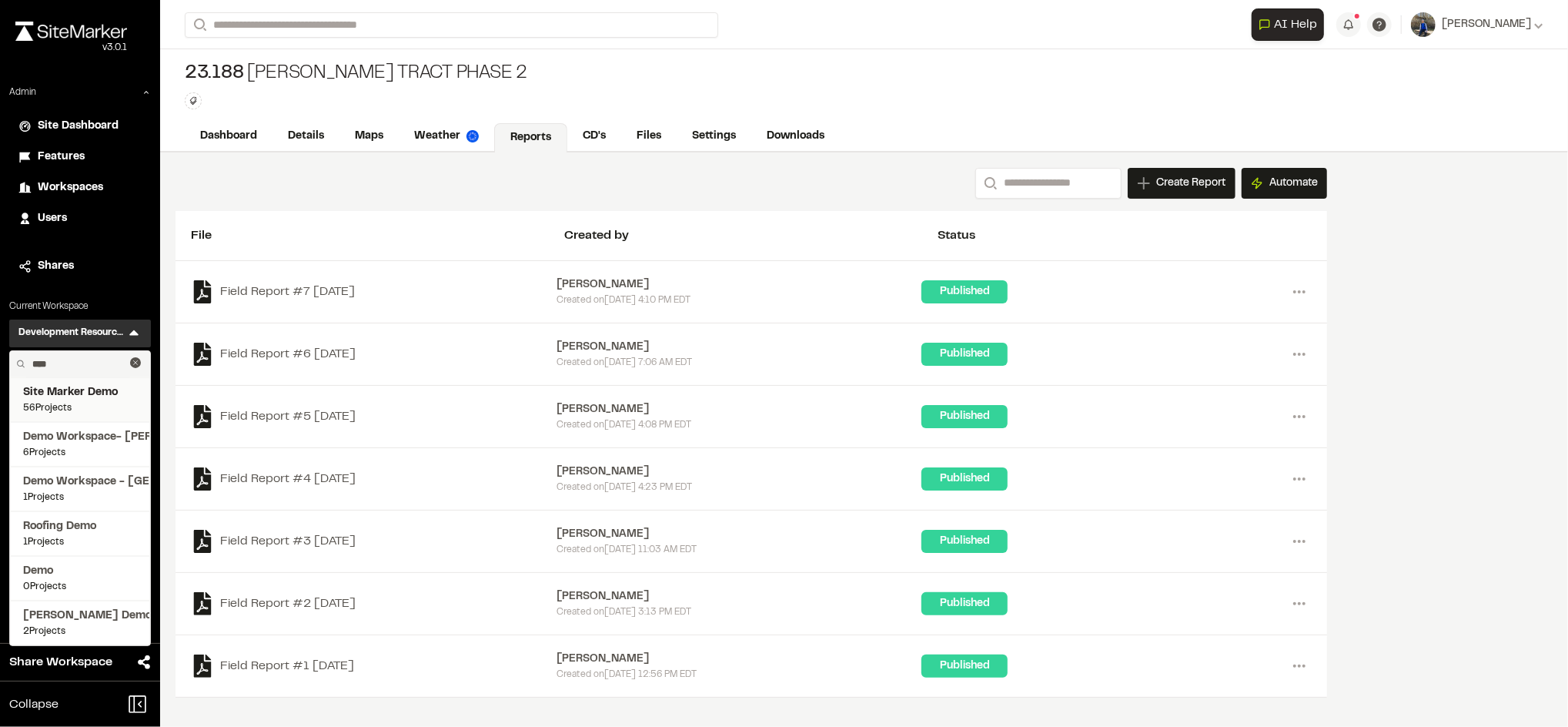
type input "****"
click at [81, 395] on span "Site Marker Demo" at bounding box center [80, 392] width 114 height 17
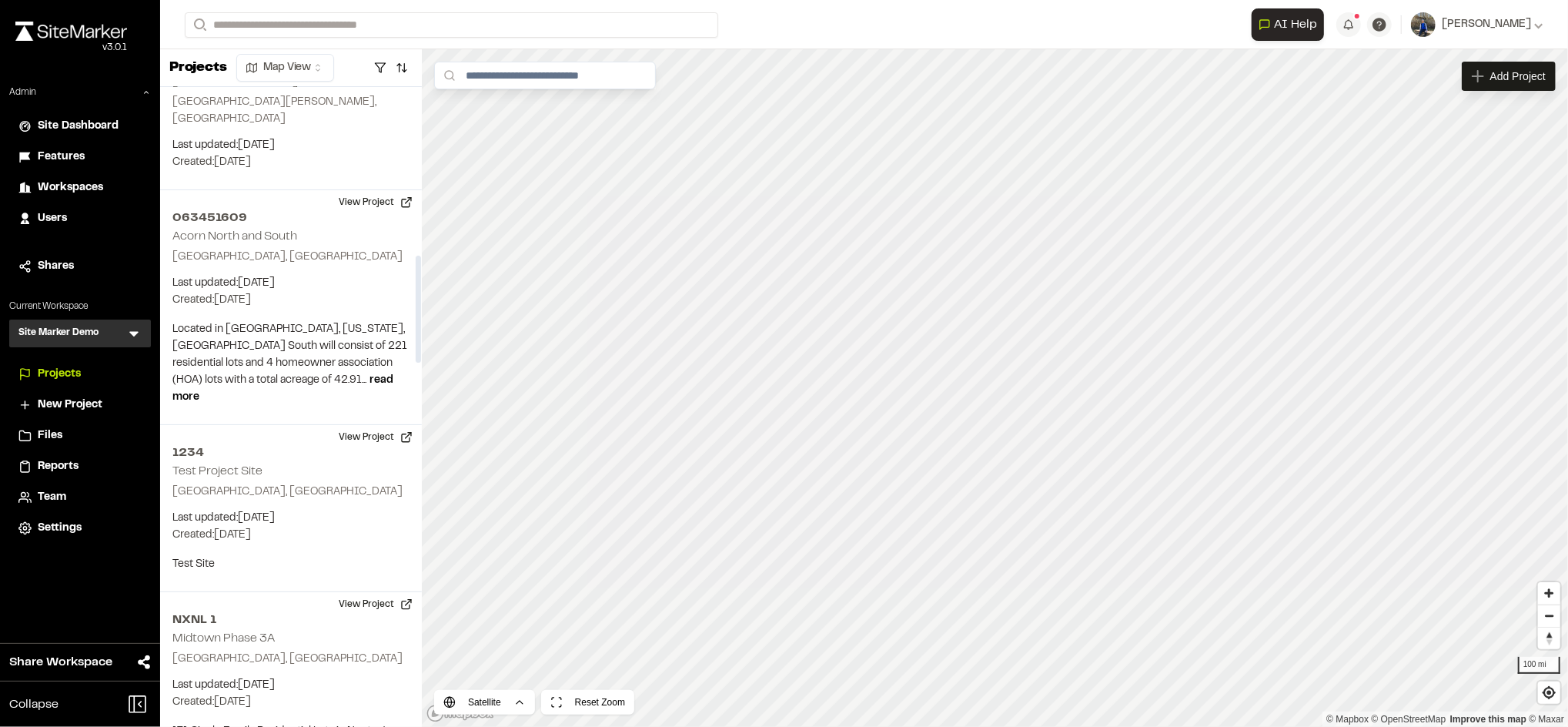
scroll to position [1001, 0]
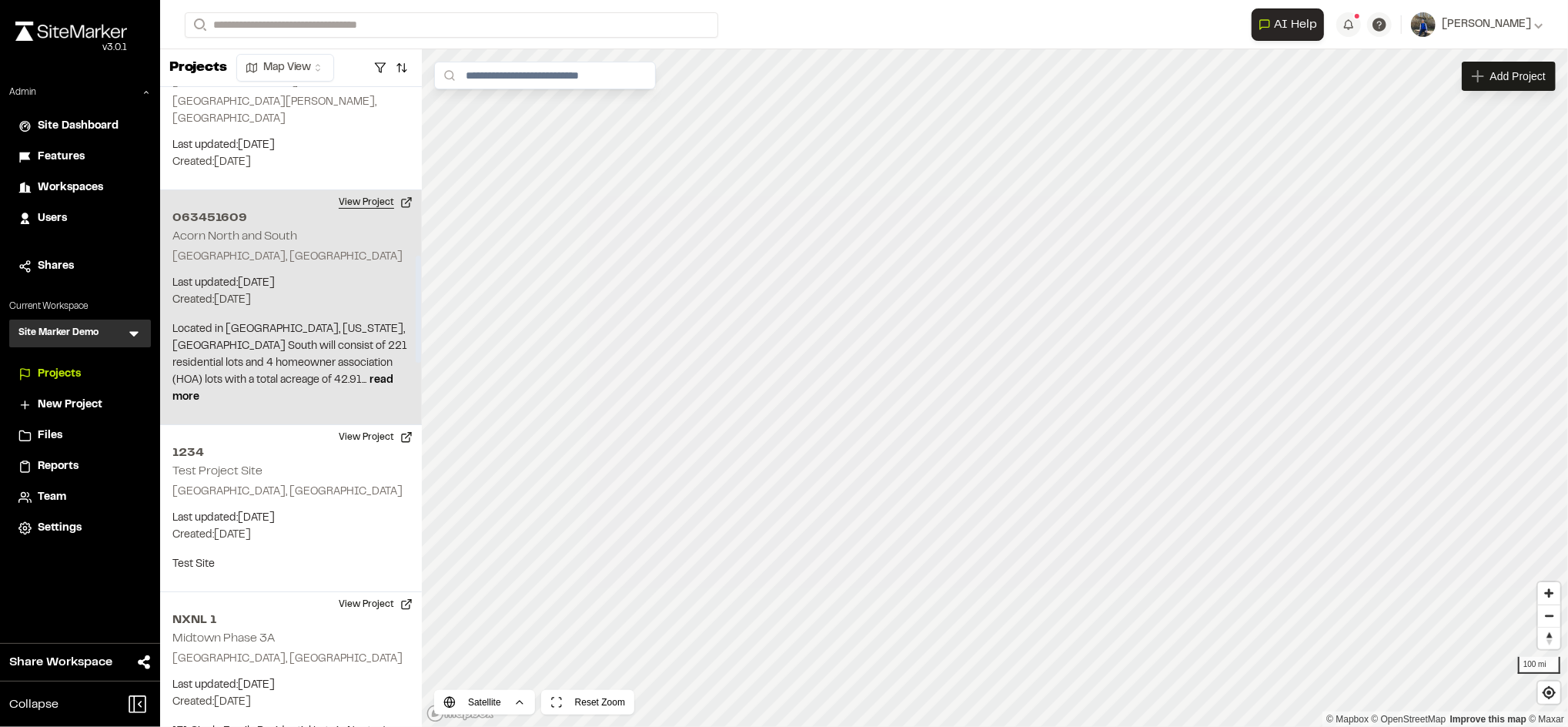
click at [367, 190] on button "View Project" at bounding box center [376, 202] width 92 height 24
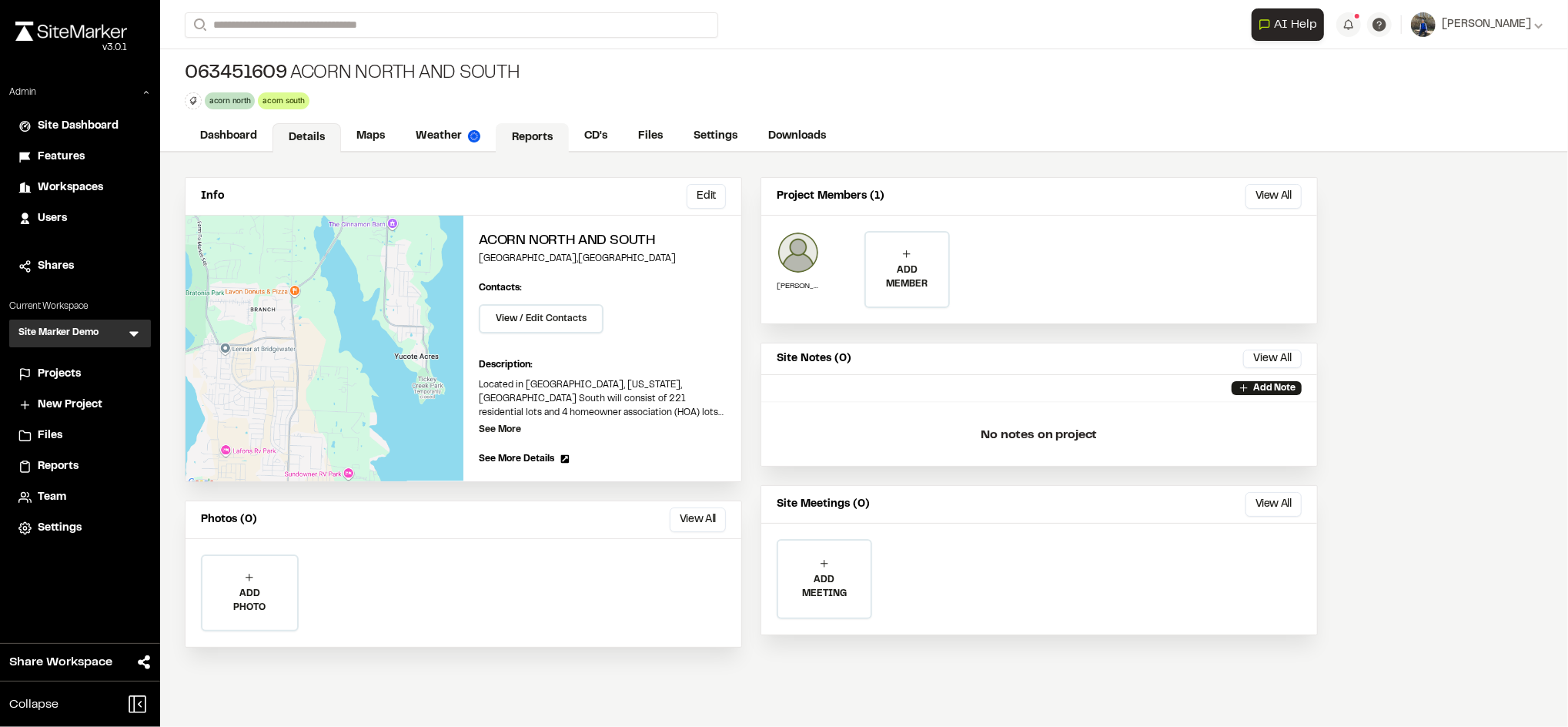
click at [528, 128] on link "Reports" at bounding box center [532, 138] width 73 height 29
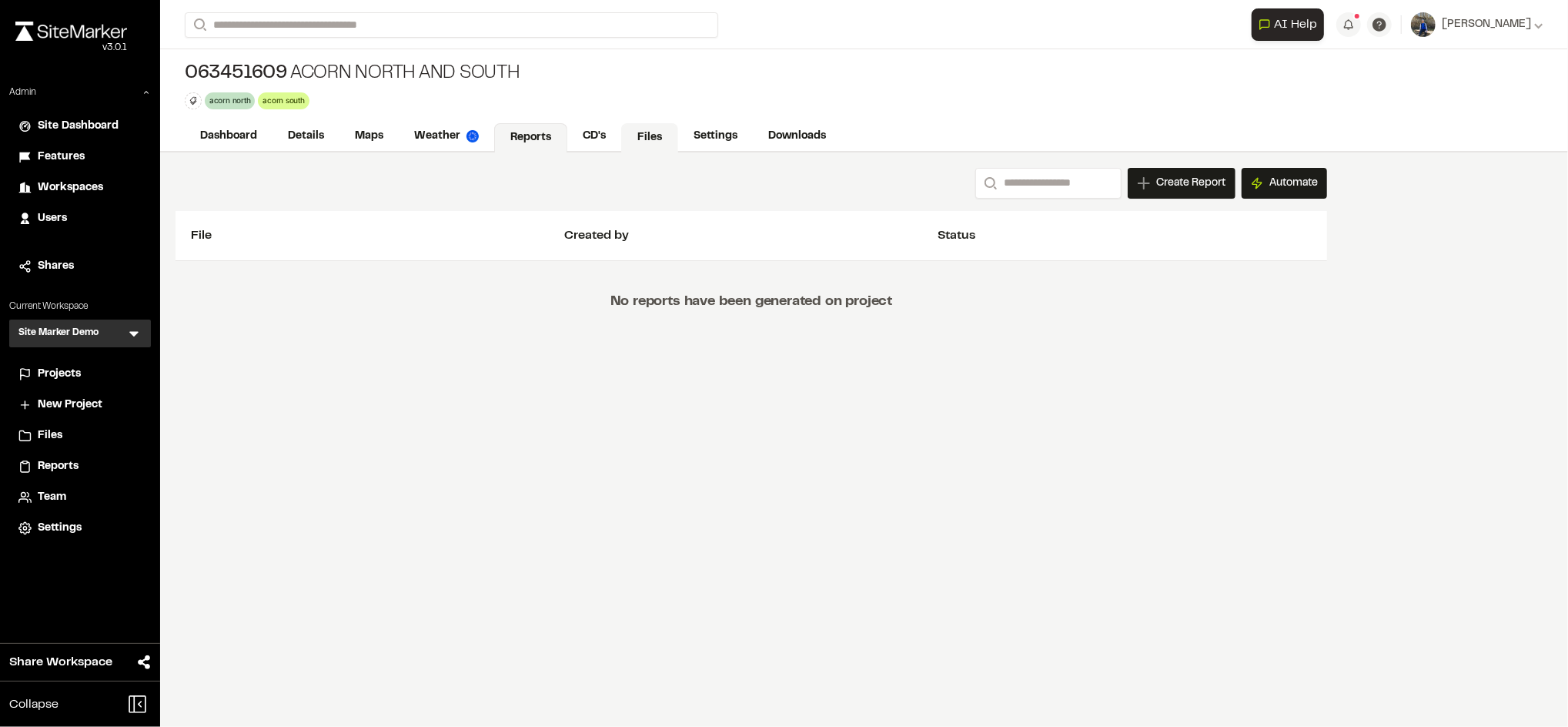
click at [662, 126] on link "Files" at bounding box center [650, 138] width 57 height 29
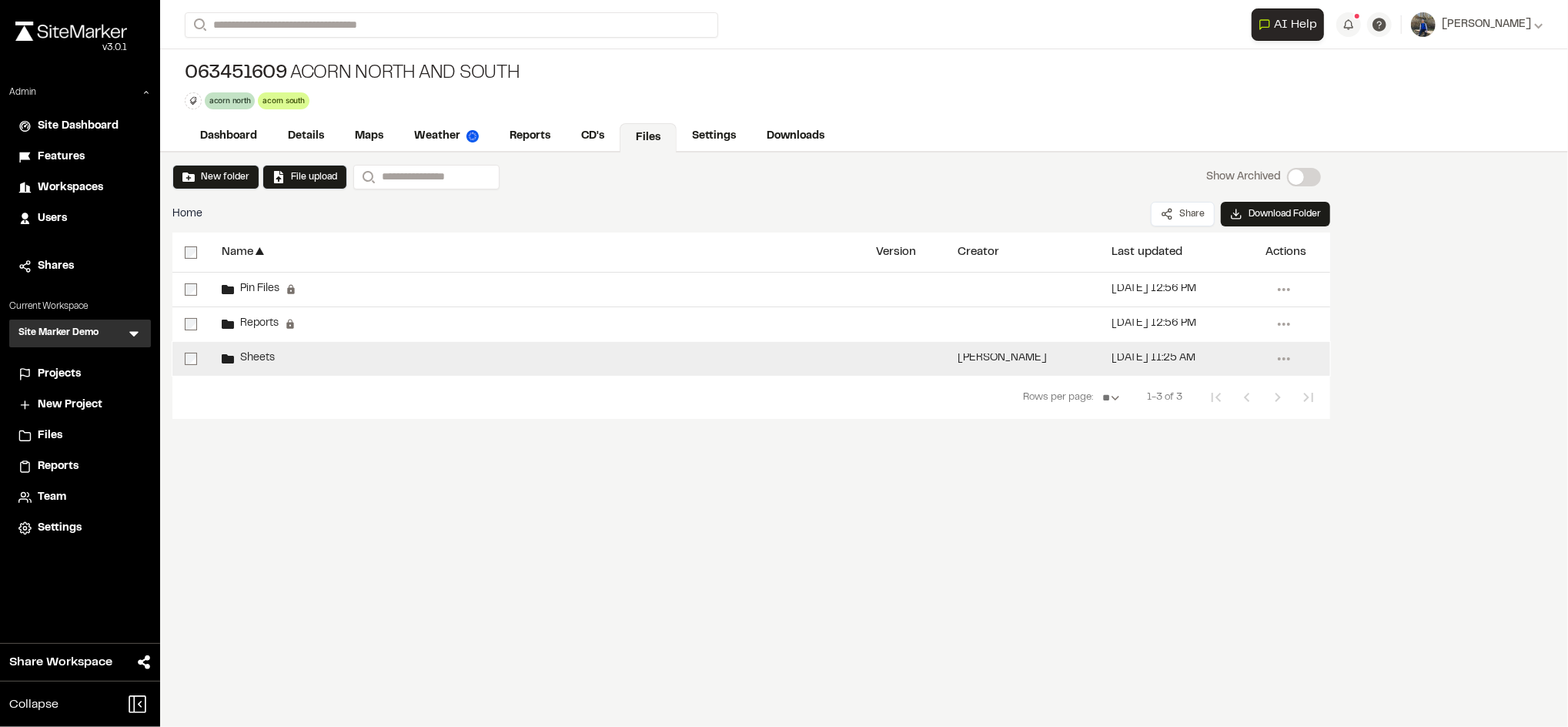
click at [268, 359] on span "Sheets" at bounding box center [254, 358] width 41 height 10
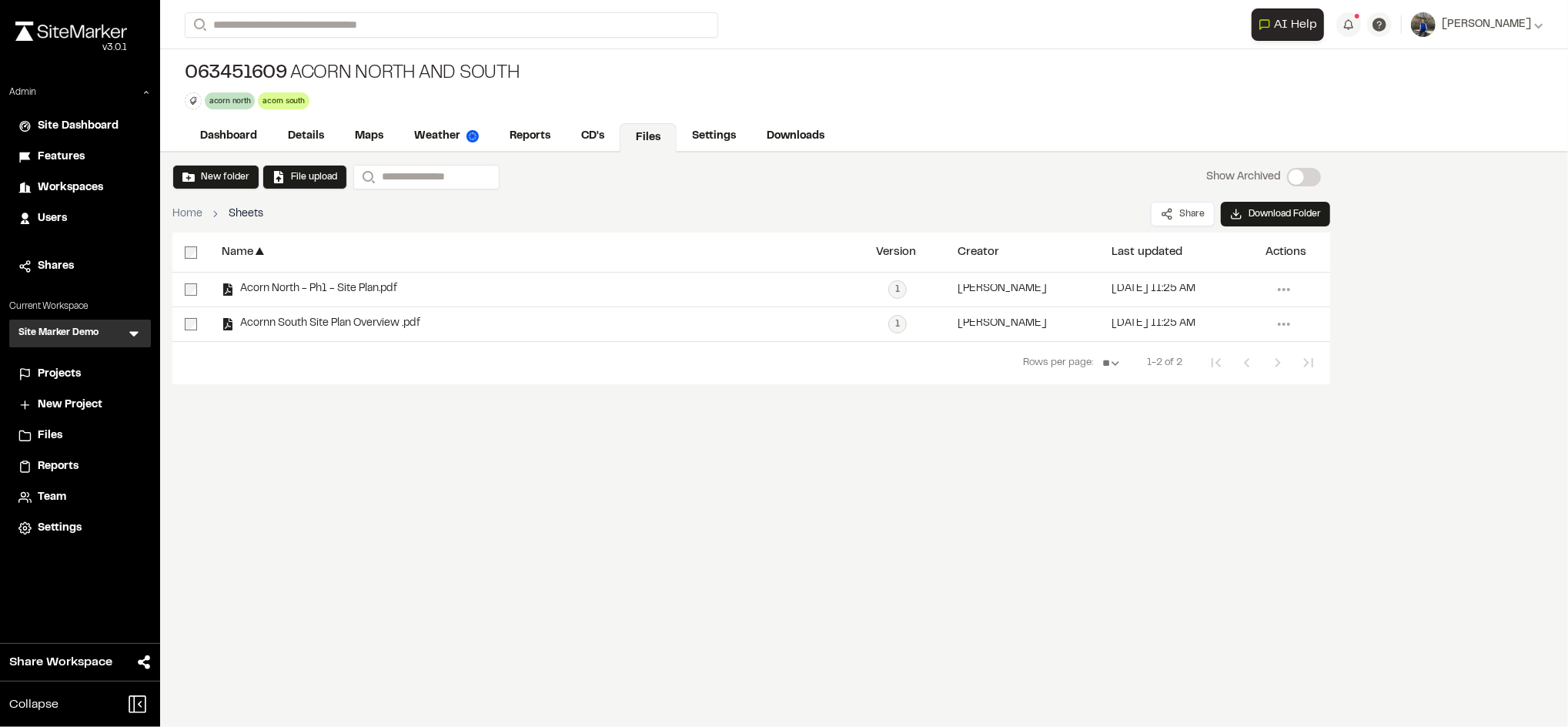
click at [655, 150] on link "Files" at bounding box center [648, 138] width 57 height 29
click at [536, 136] on link "Reports" at bounding box center [530, 138] width 73 height 29
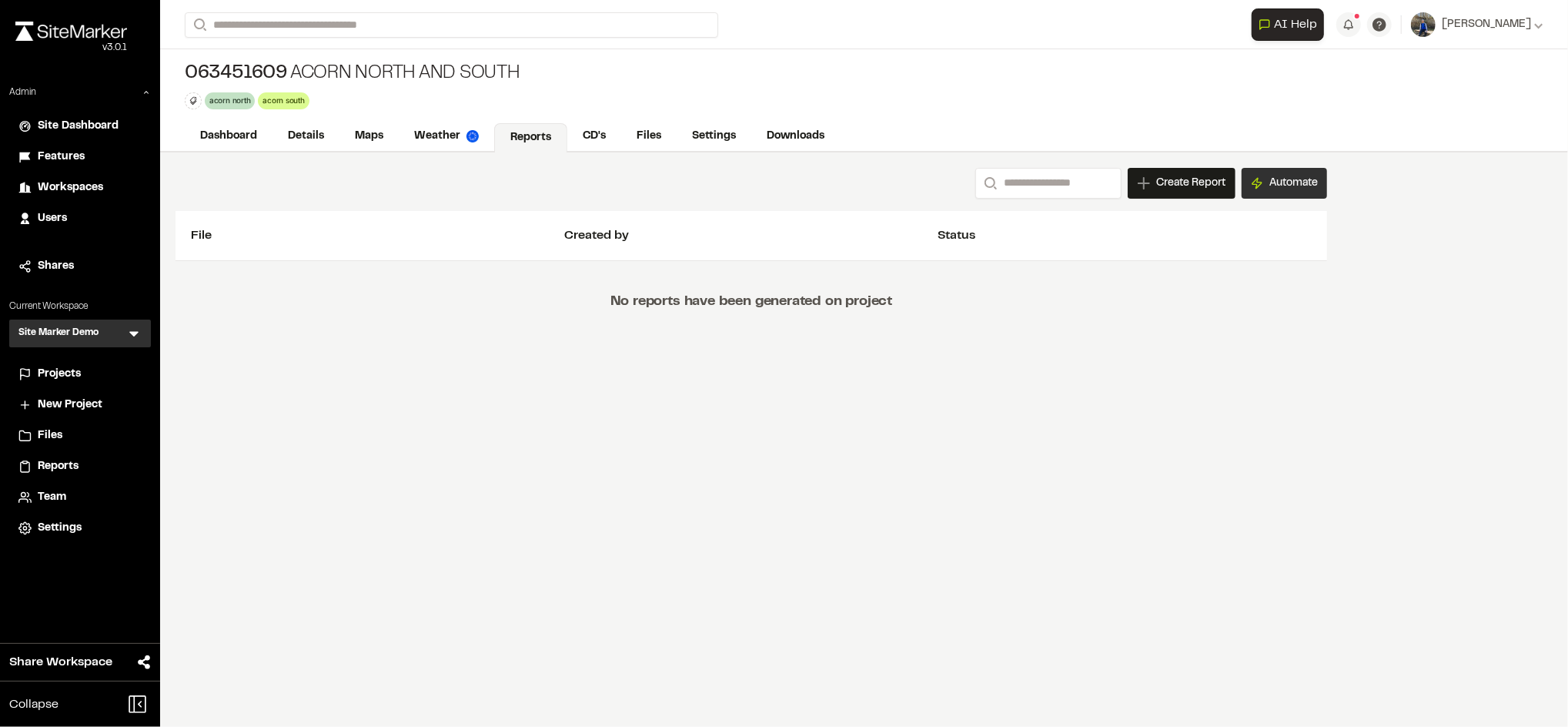
click at [1293, 185] on button "Automate" at bounding box center [1284, 182] width 85 height 30
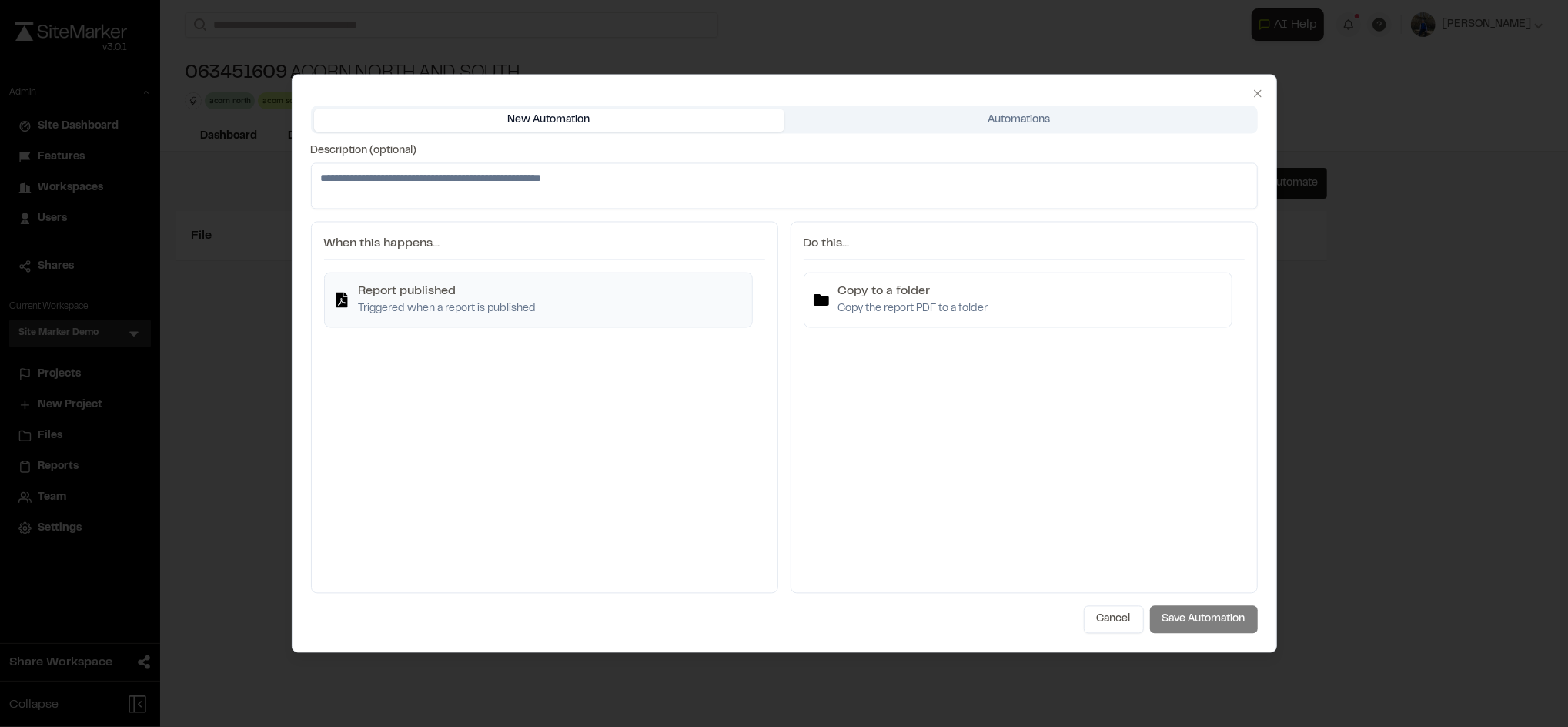
click at [489, 296] on h4 "Report published" at bounding box center [448, 292] width 178 height 19
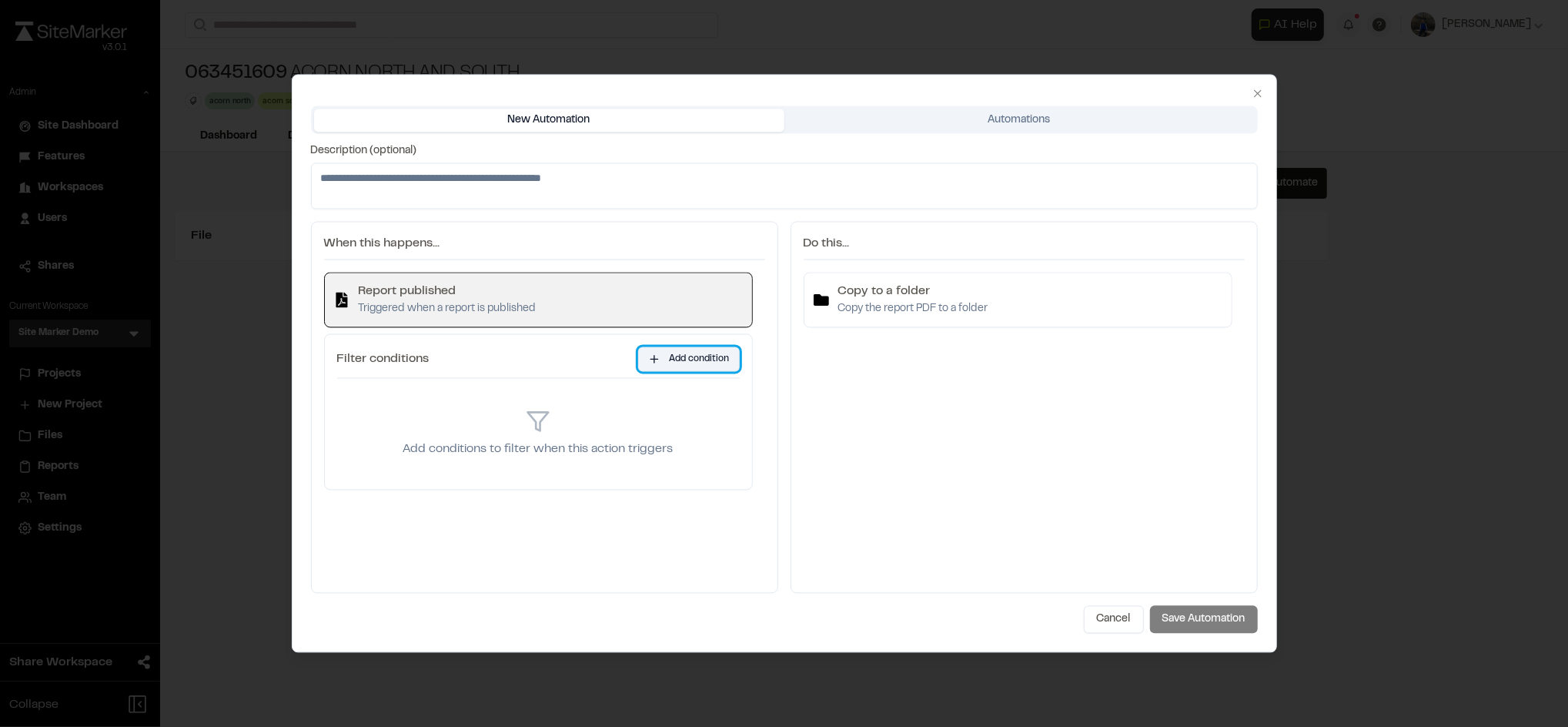
click at [698, 352] on button "Add condition" at bounding box center [689, 359] width 102 height 24
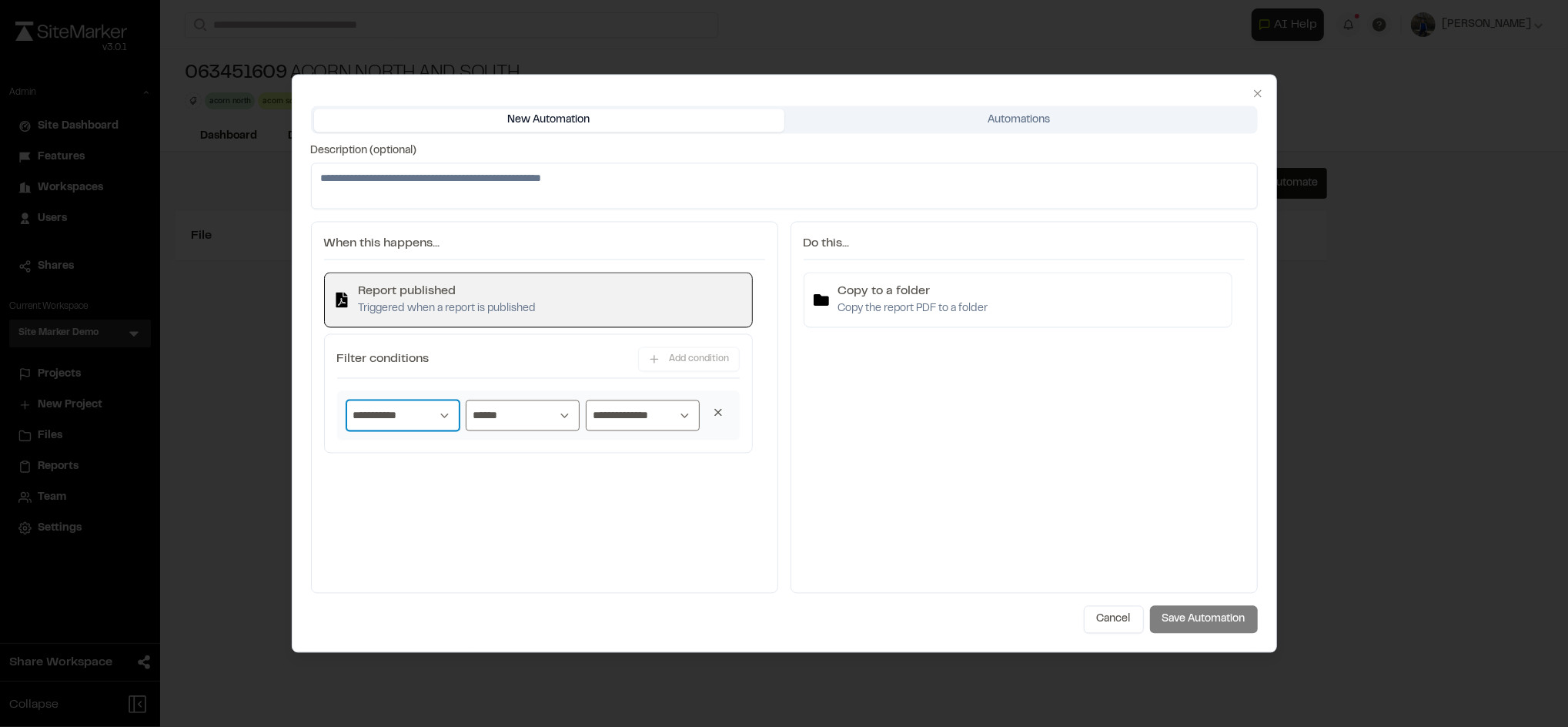
click at [429, 410] on select "**********" at bounding box center [403, 415] width 114 height 30
click at [346, 400] on select "**********" at bounding box center [403, 415] width 114 height 30
click at [428, 405] on select "**********" at bounding box center [403, 415] width 114 height 30
click at [496, 409] on select "******" at bounding box center [523, 415] width 114 height 30
click at [644, 431] on div "**********" at bounding box center [538, 416] width 402 height 49
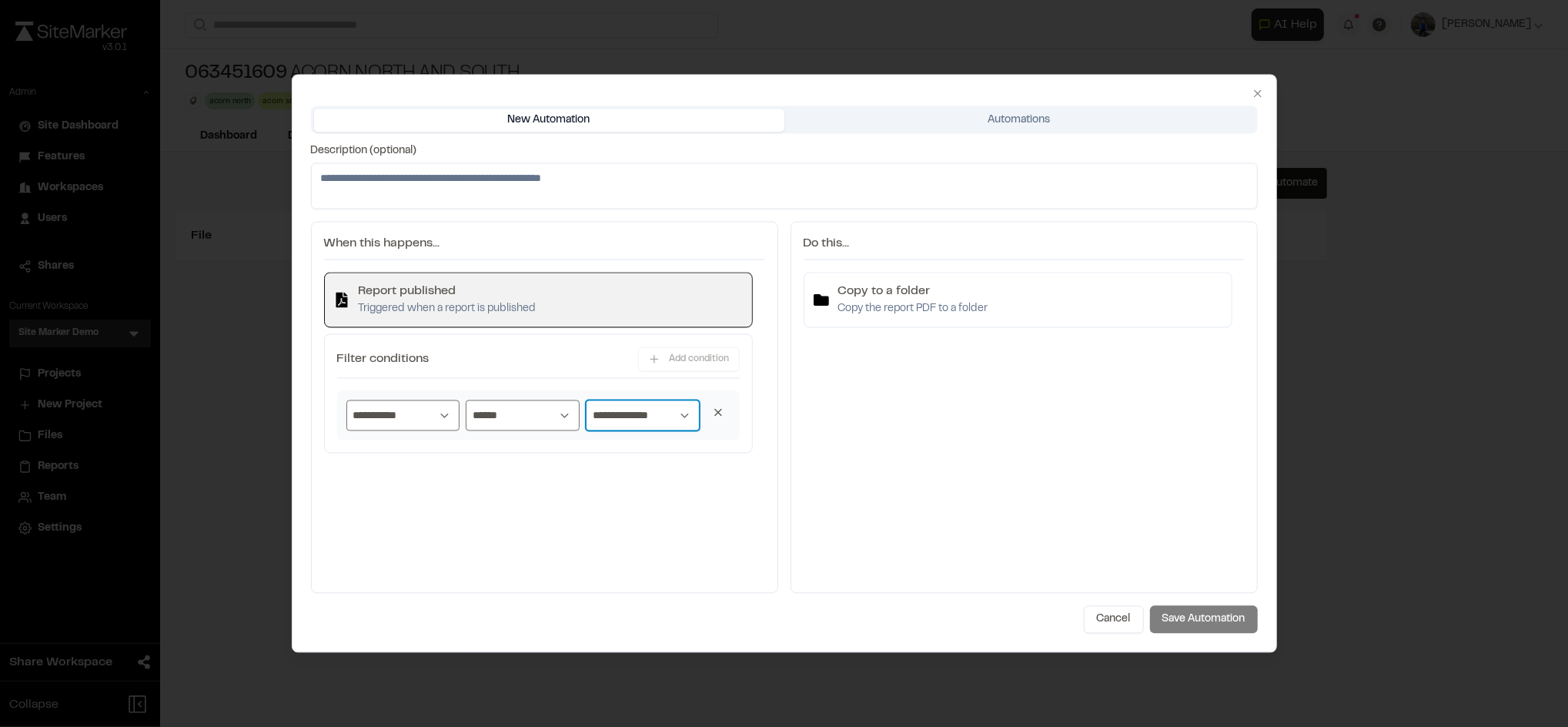
click at [647, 424] on select "**********" at bounding box center [643, 415] width 114 height 30
select select "*****"
click at [586, 400] on select "**********" at bounding box center [643, 415] width 114 height 30
click at [1015, 292] on div "Copy to a folder Copy the report PDF to a folder" at bounding box center [1018, 300] width 409 height 35
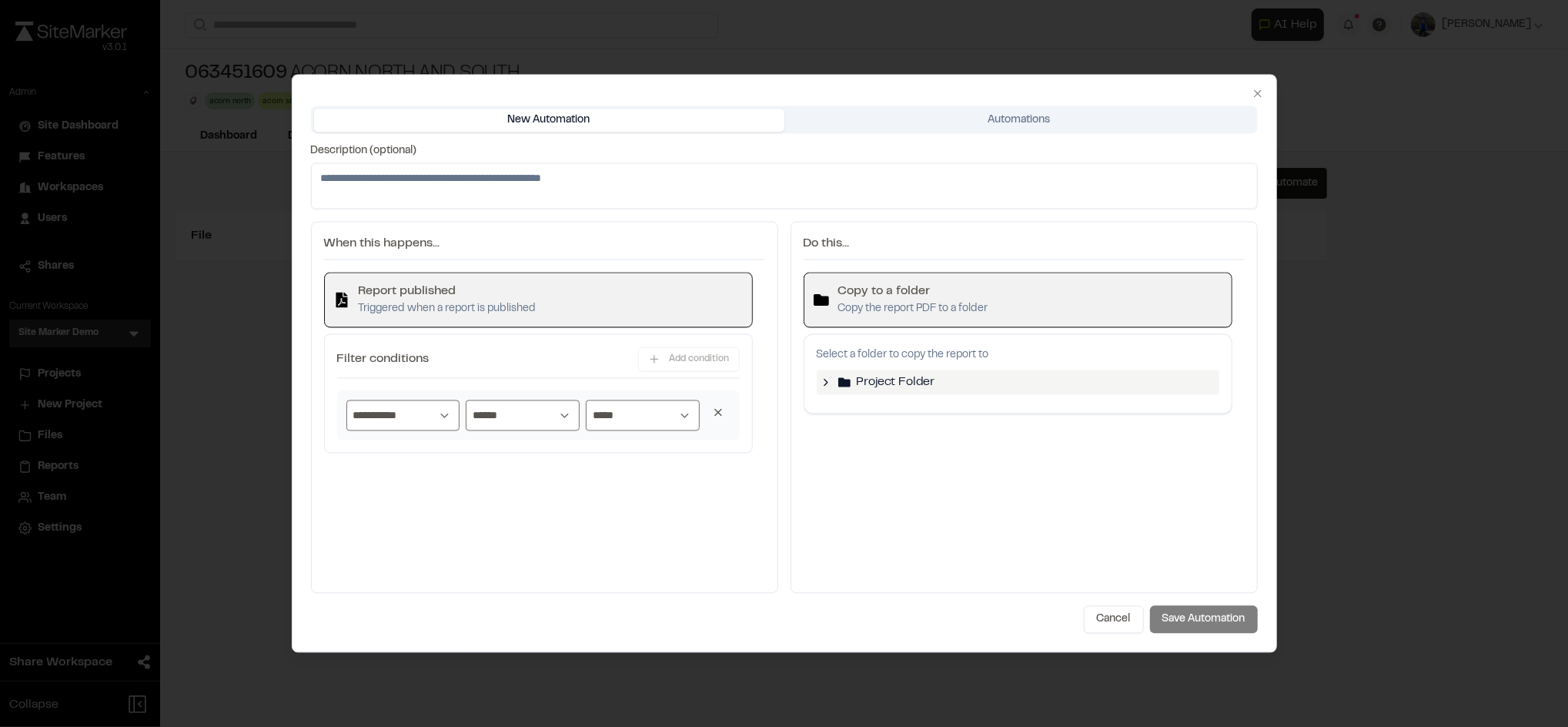
click at [823, 385] on icon at bounding box center [826, 383] width 13 height 13
click at [880, 476] on span "Sheets" at bounding box center [891, 475] width 38 height 19
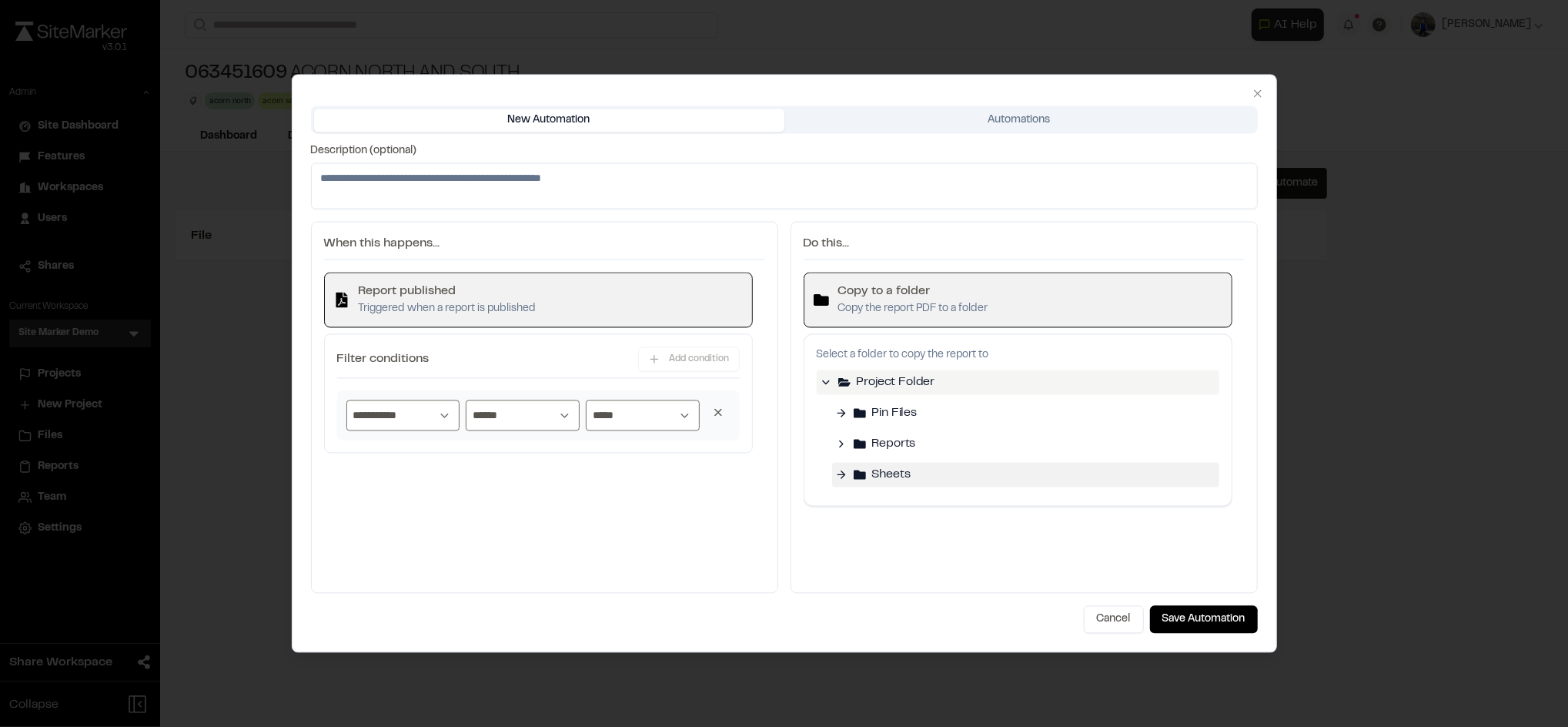
click at [1030, 568] on div "Copy to a folder Copy the report PDF to a folder Select a folder to copy the re…" at bounding box center [1018, 426] width 429 height 308
click at [1211, 618] on button "Save Automation" at bounding box center [1204, 619] width 108 height 27
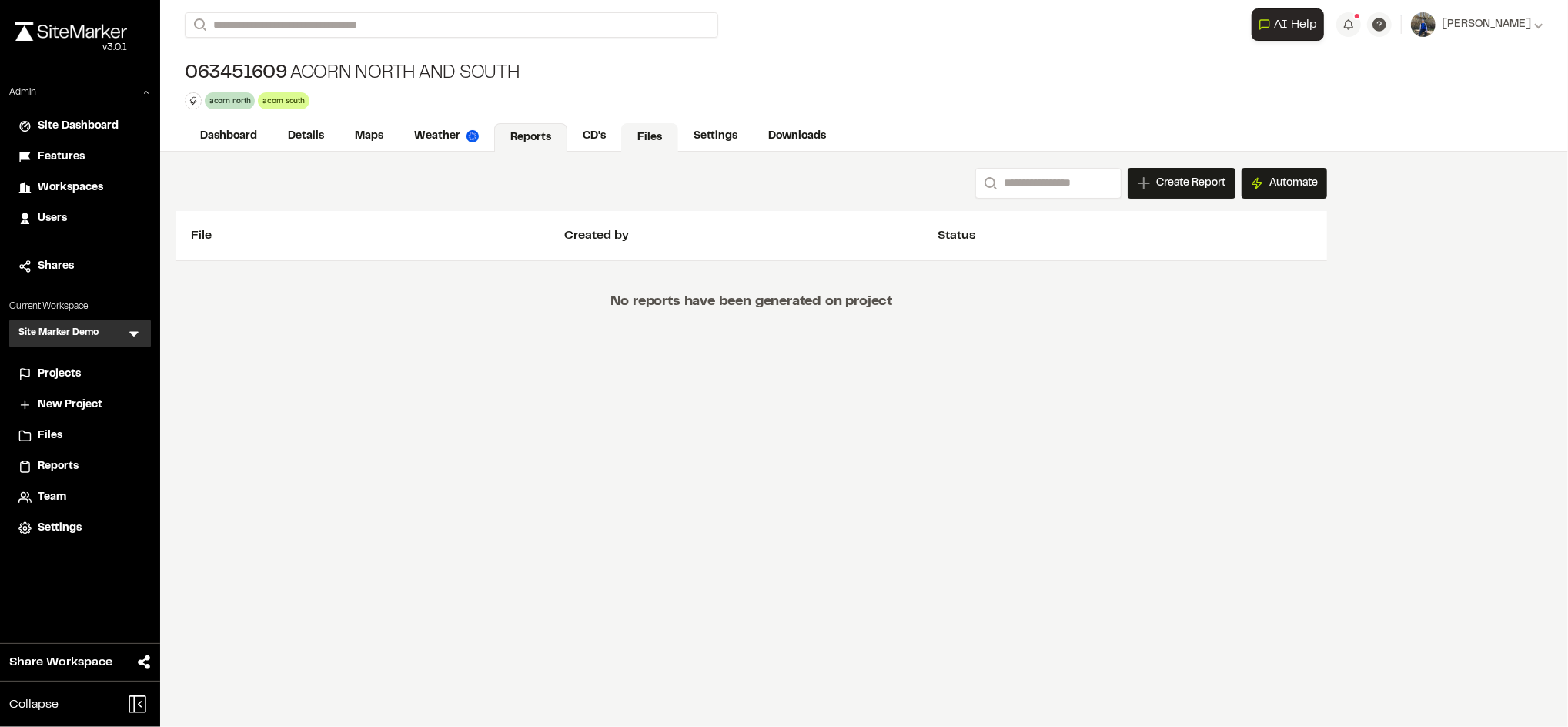
click at [648, 139] on link "Files" at bounding box center [650, 138] width 57 height 29
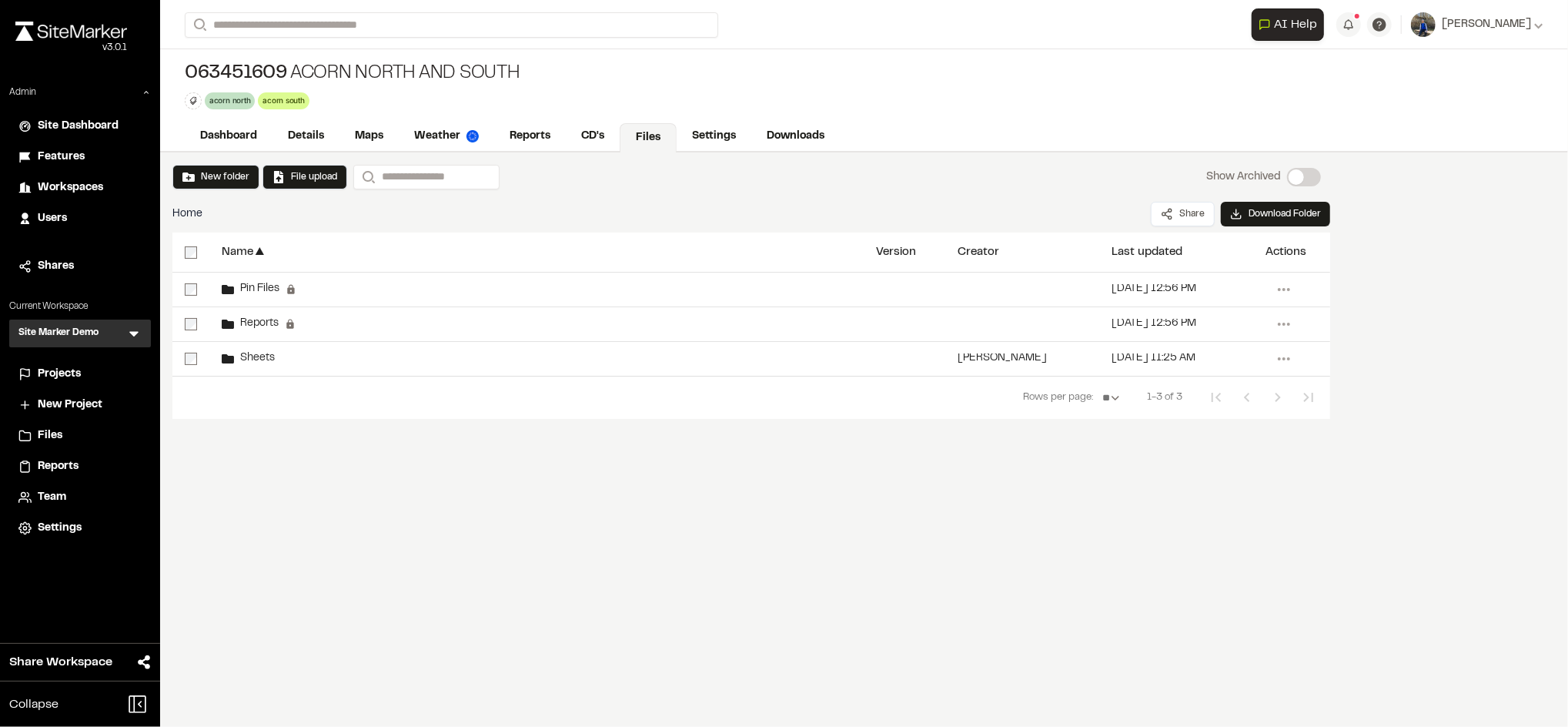
click at [81, 366] on div "Projects" at bounding box center [90, 374] width 104 height 17
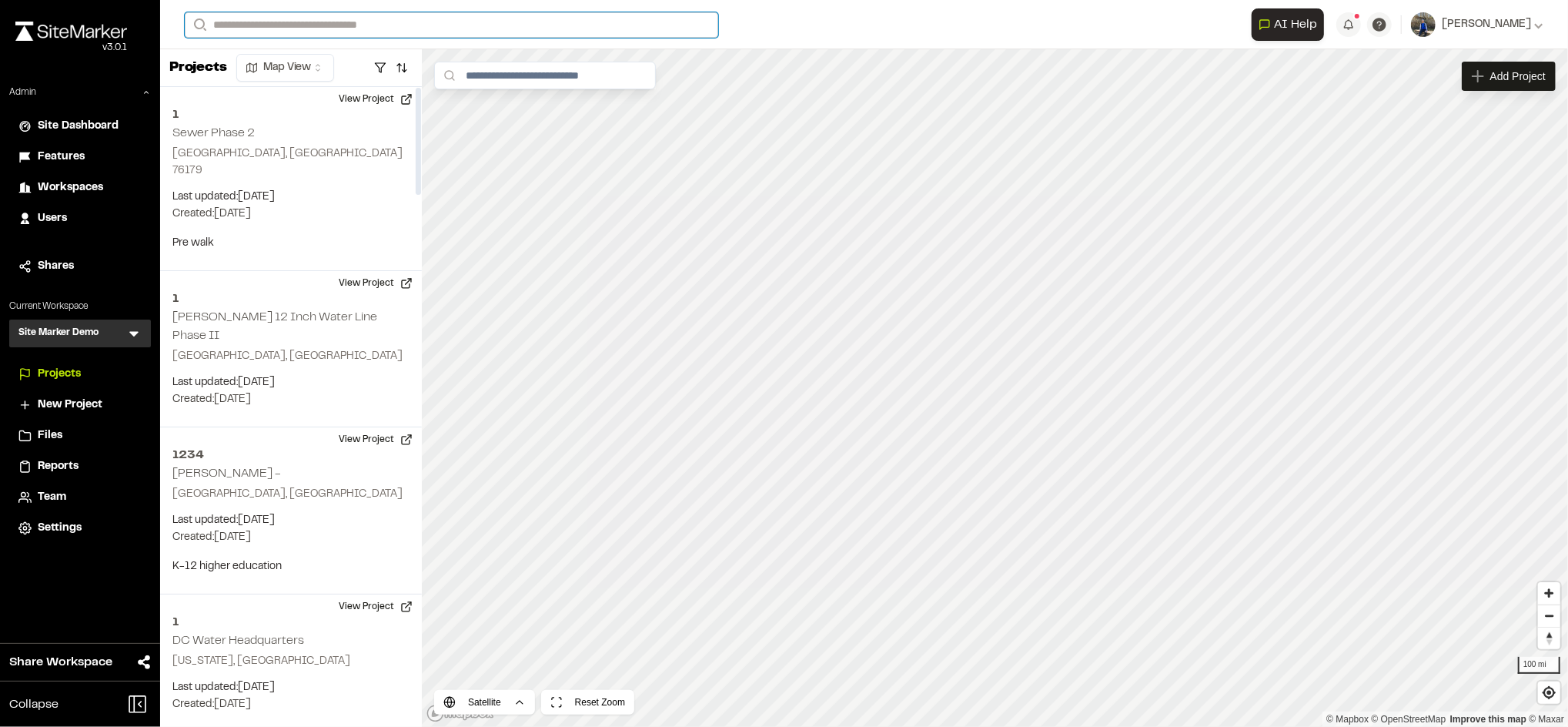
click at [400, 14] on input "Search" at bounding box center [451, 25] width 533 height 25
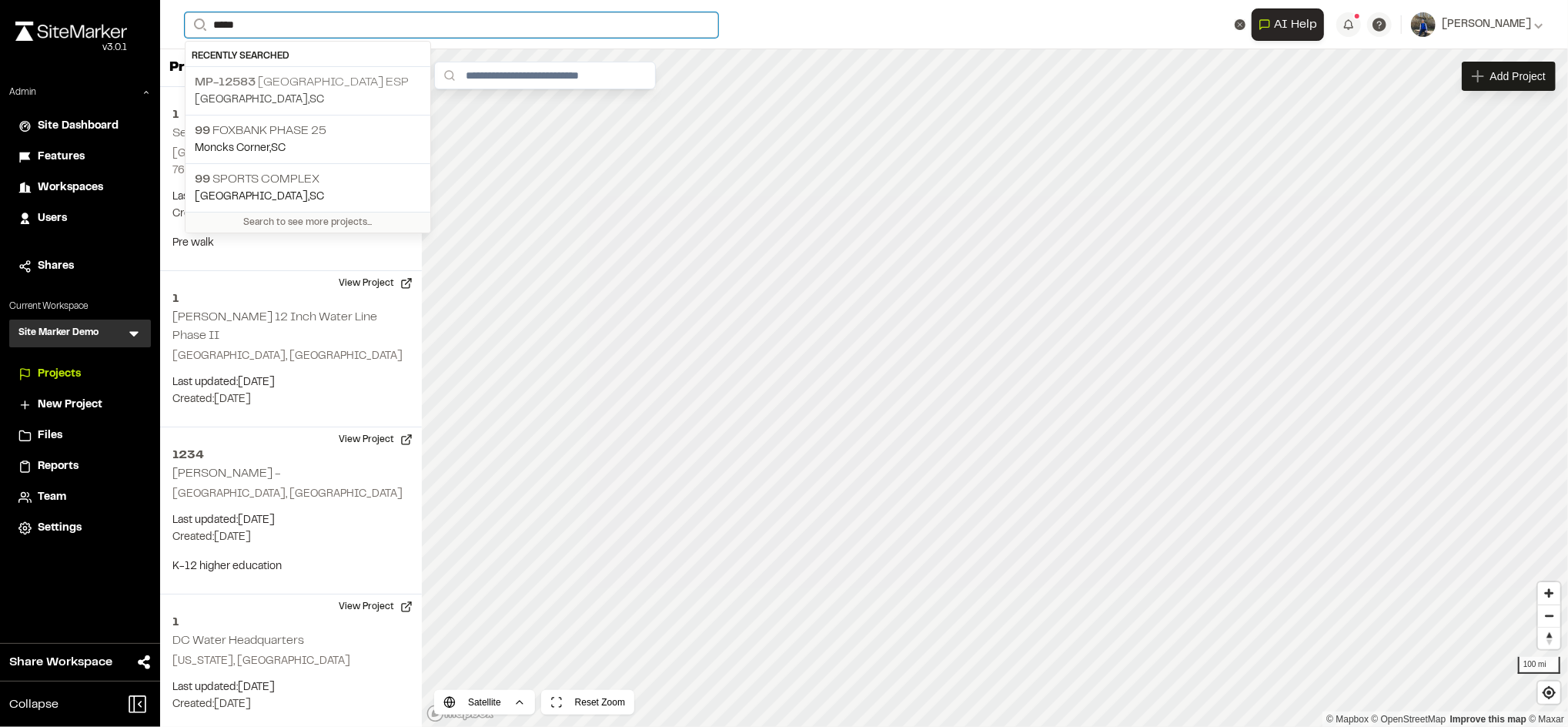
type input "*****"
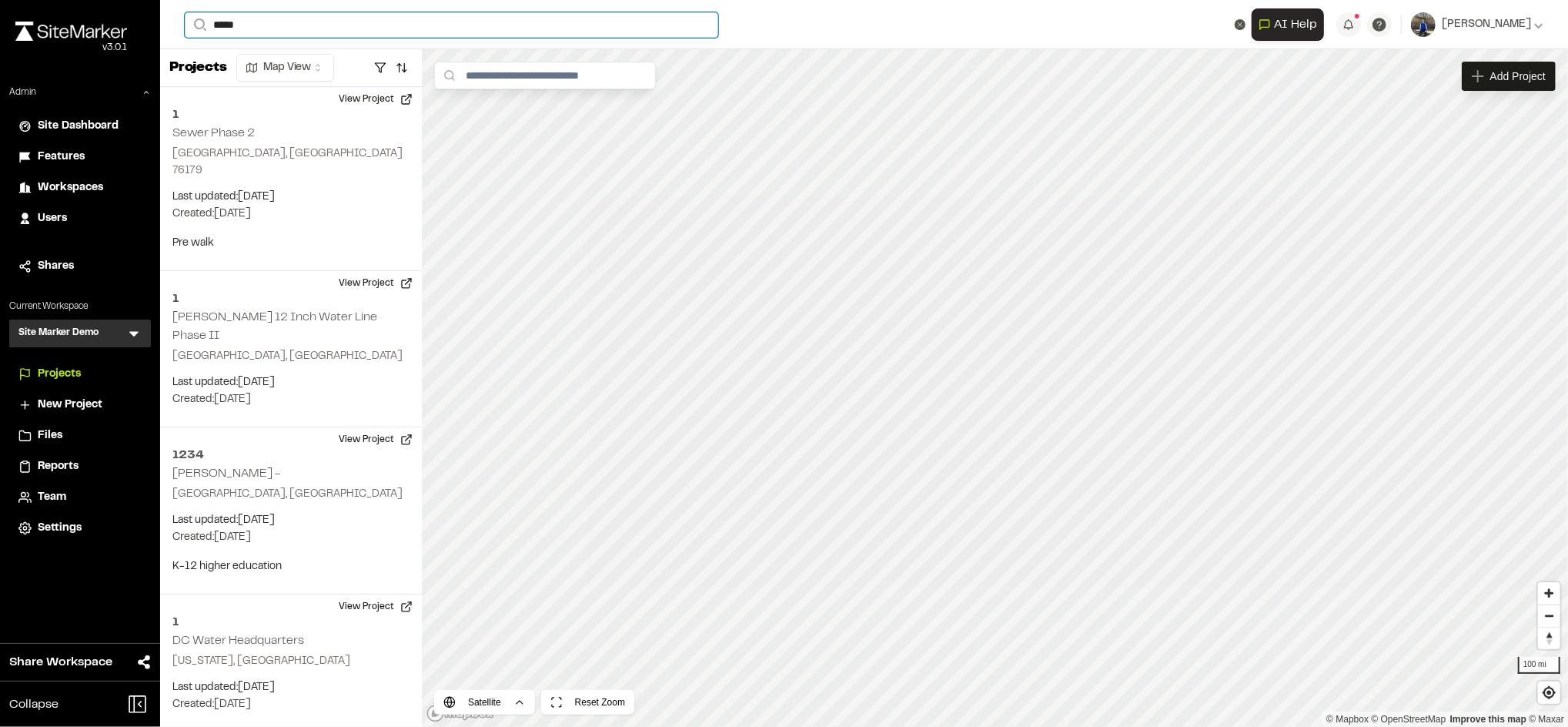
click at [425, 17] on input "*****" at bounding box center [451, 25] width 533 height 25
click at [408, 70] on p "Summerville , SC" at bounding box center [307, 78] width 226 height 17
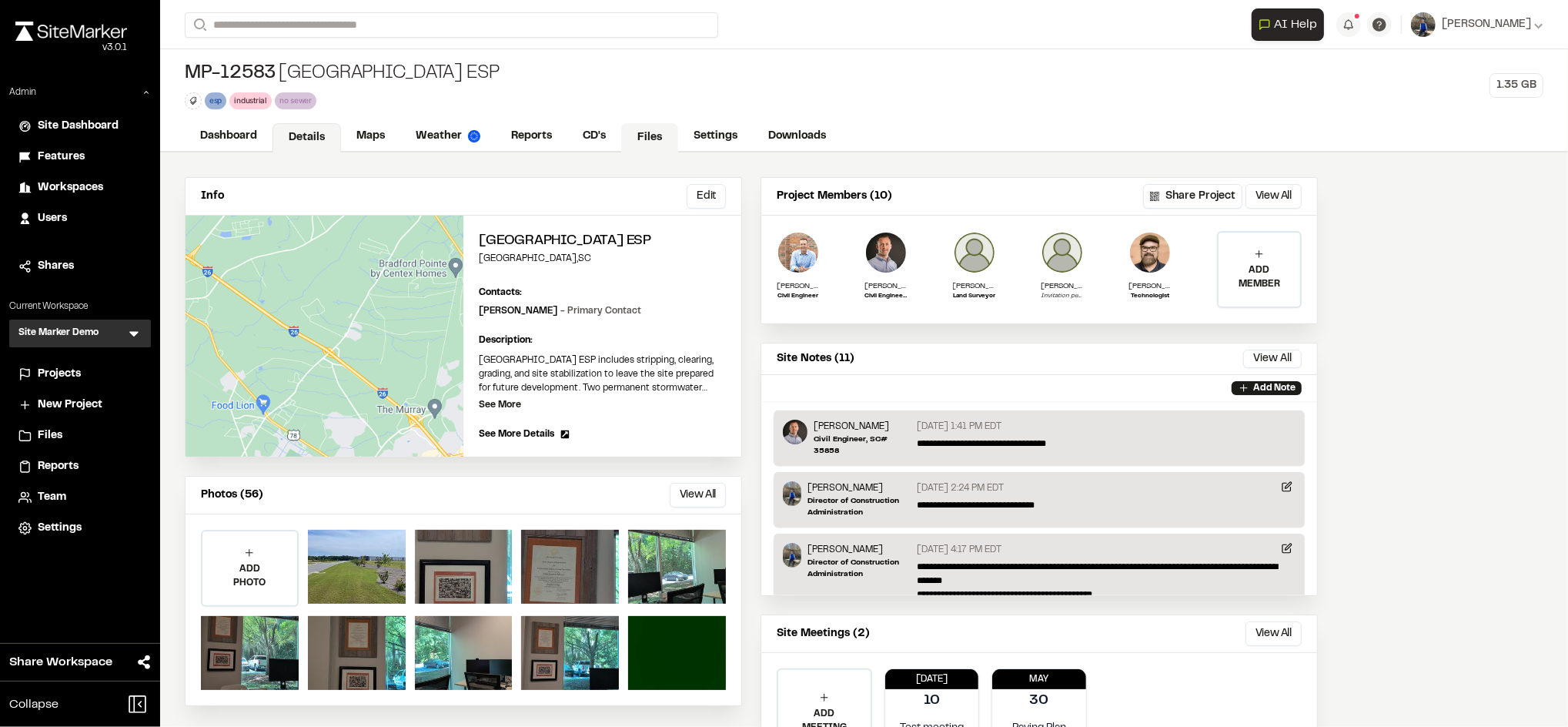
click at [661, 141] on link "Files" at bounding box center [650, 138] width 57 height 29
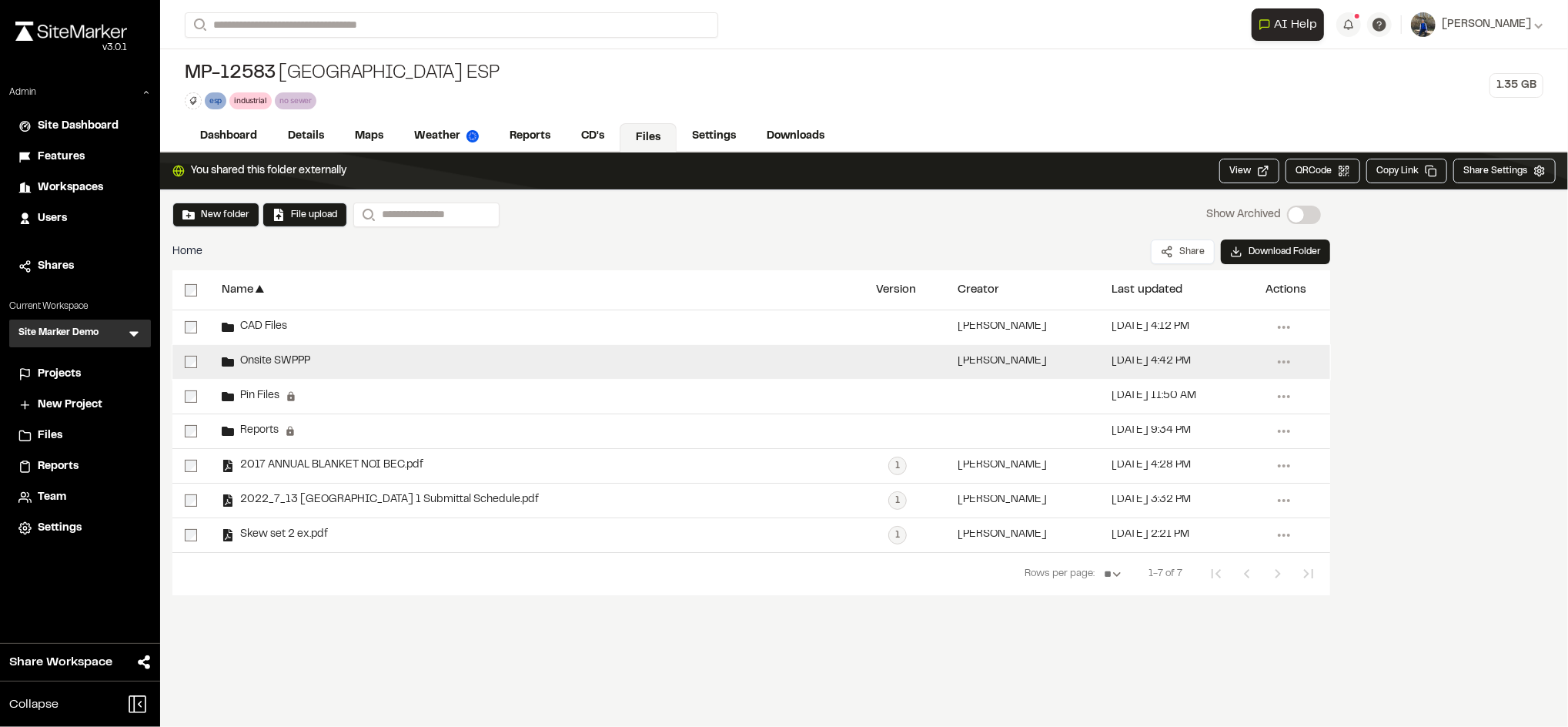
click at [279, 362] on span "Onsite SWPPP" at bounding box center [272, 361] width 76 height 10
